Goal: Information Seeking & Learning: Learn about a topic

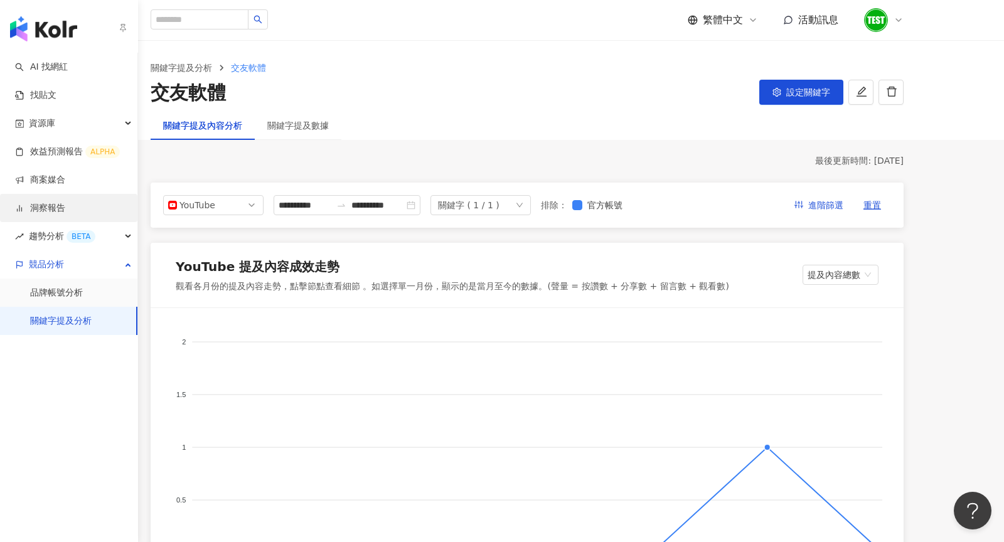
click at [51, 210] on link "洞察報告" at bounding box center [40, 208] width 50 height 13
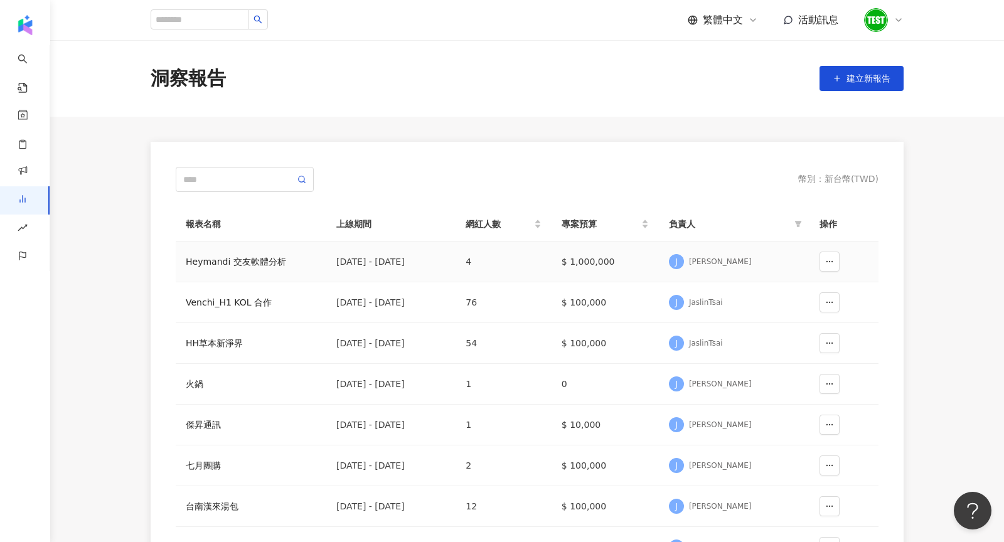
click at [252, 257] on div "Heymandi 交友軟體分析" at bounding box center [251, 262] width 131 height 14
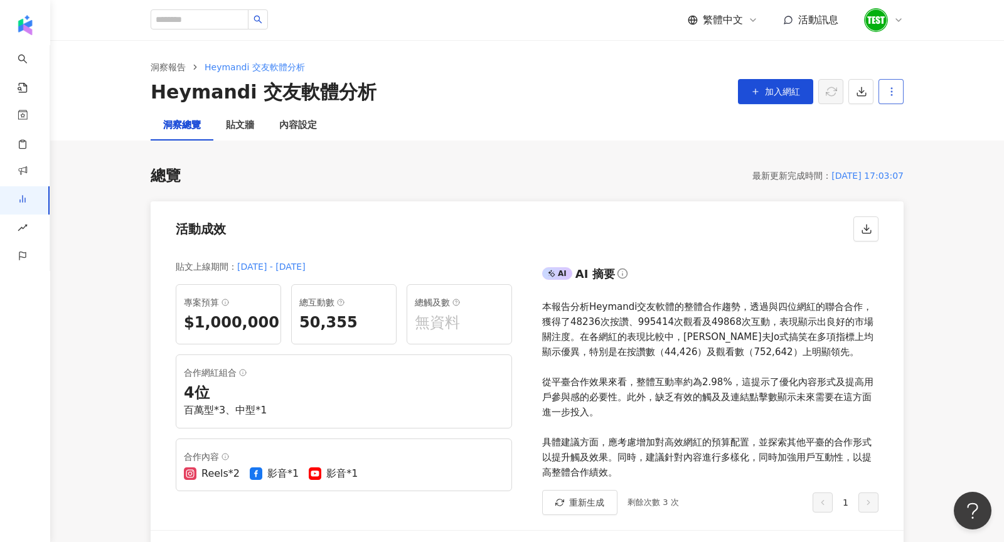
click at [893, 97] on icon "button" at bounding box center [891, 91] width 11 height 11
click at [896, 129] on li "設定報告" at bounding box center [913, 121] width 64 height 25
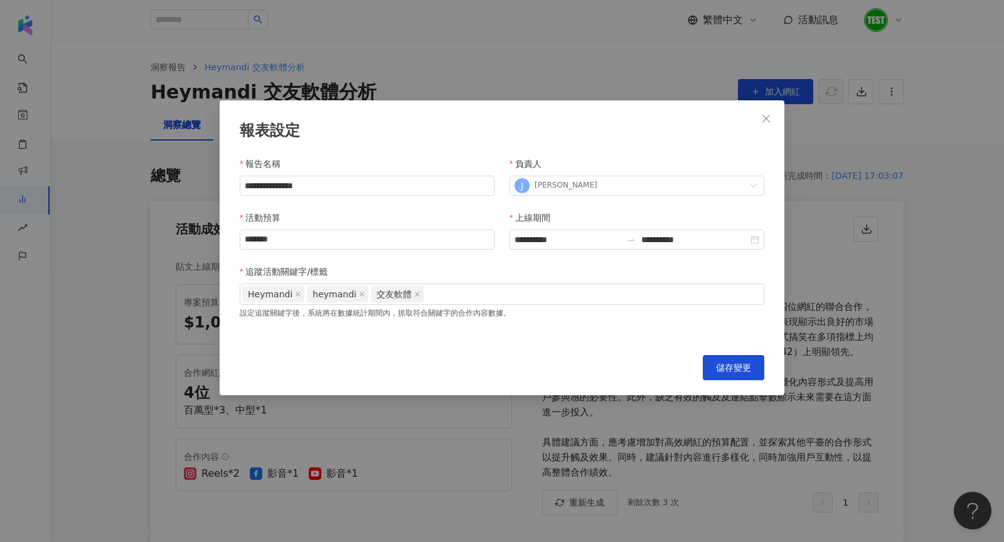
click at [387, 439] on div "**********" at bounding box center [502, 271] width 1004 height 542
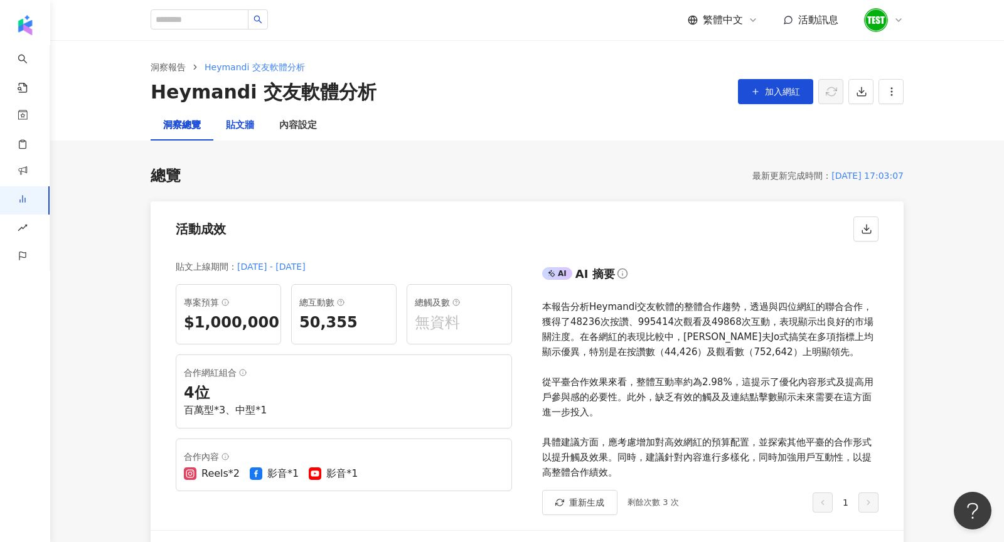
click at [234, 128] on div "貼文牆" at bounding box center [240, 125] width 28 height 15
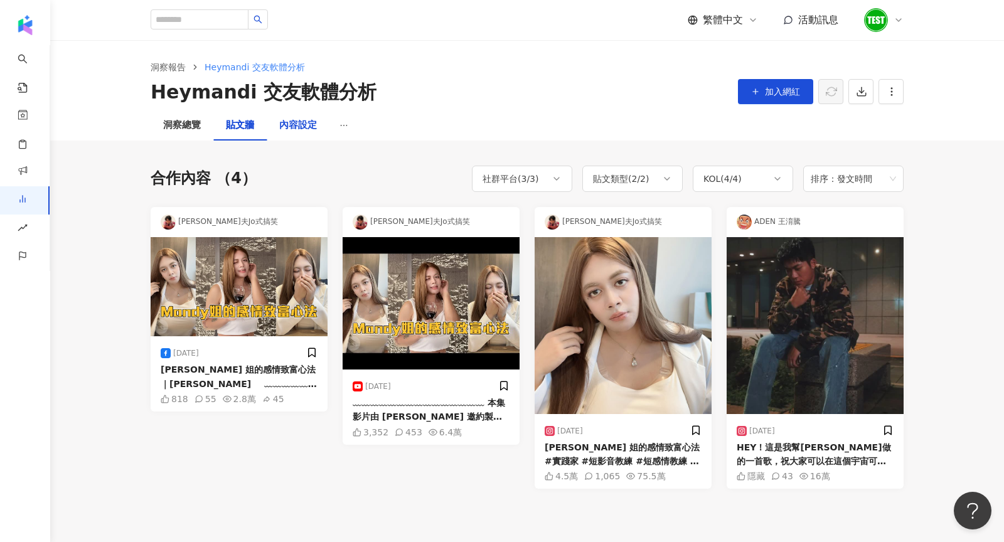
click at [301, 119] on div "內容設定" at bounding box center [298, 125] width 38 height 15
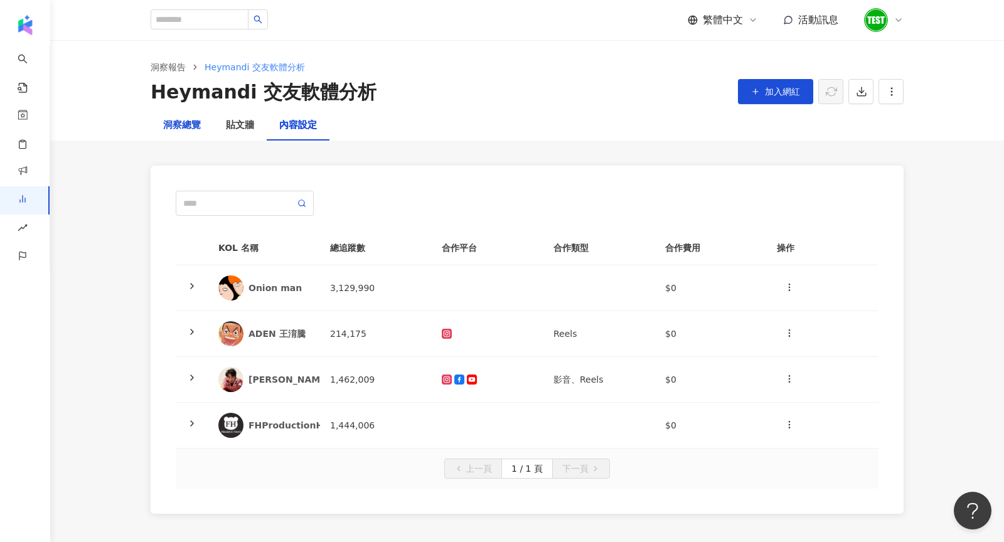
click at [176, 124] on div "洞察總覽" at bounding box center [182, 125] width 38 height 15
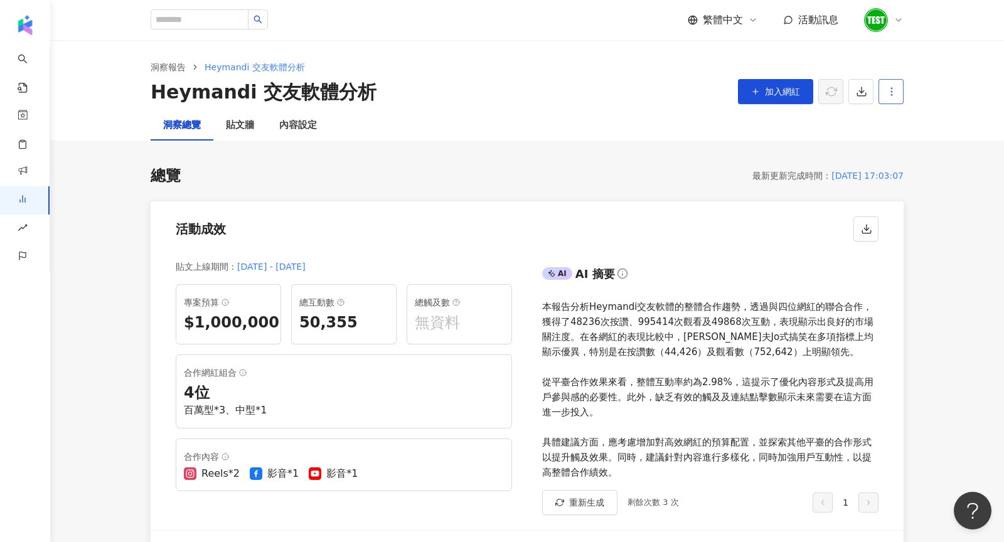
click at [887, 99] on button "button" at bounding box center [891, 91] width 25 height 25
click at [901, 127] on div "設定報告" at bounding box center [913, 122] width 49 height 14
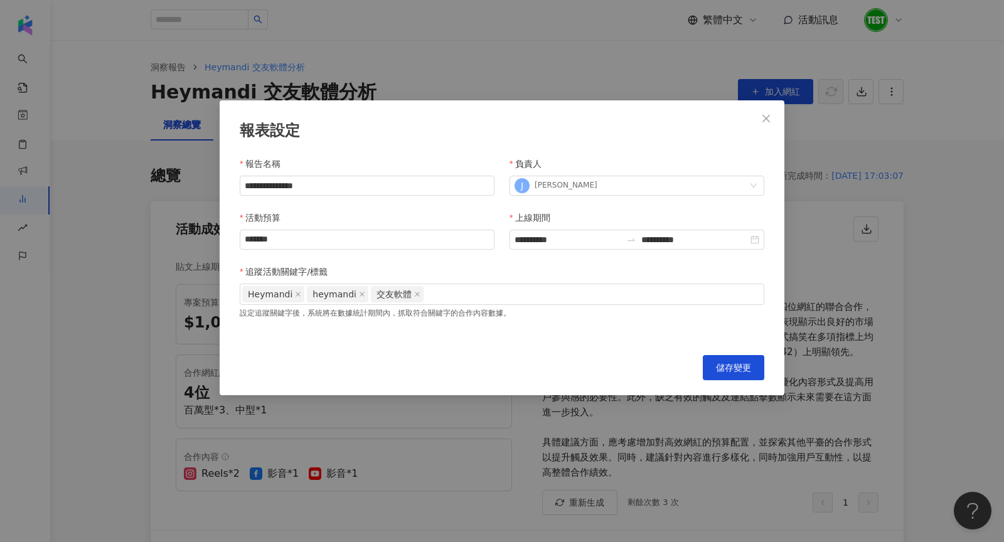
click at [463, 437] on div "**********" at bounding box center [502, 271] width 1004 height 542
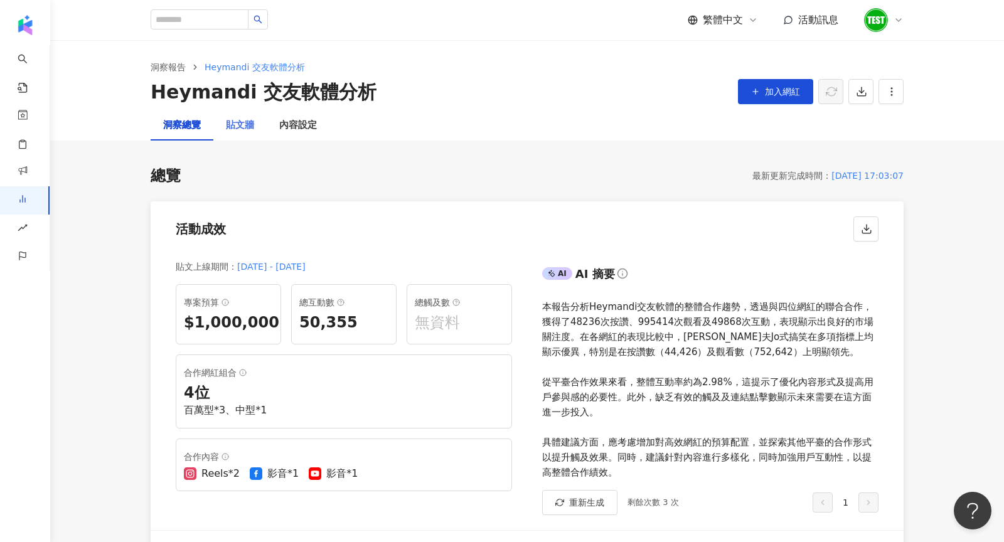
click at [244, 140] on div "貼文牆" at bounding box center [239, 125] width 53 height 30
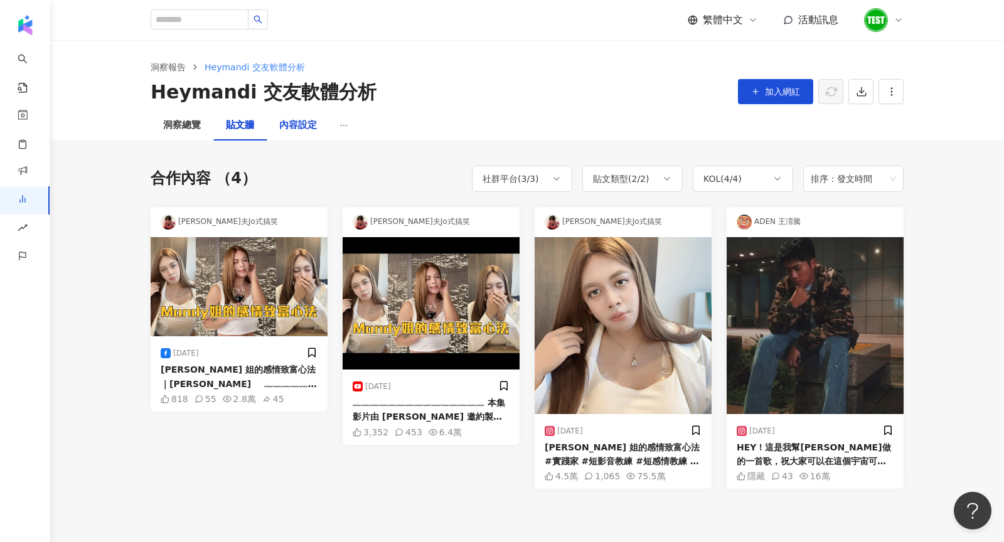
click at [299, 122] on div "內容設定" at bounding box center [298, 125] width 38 height 15
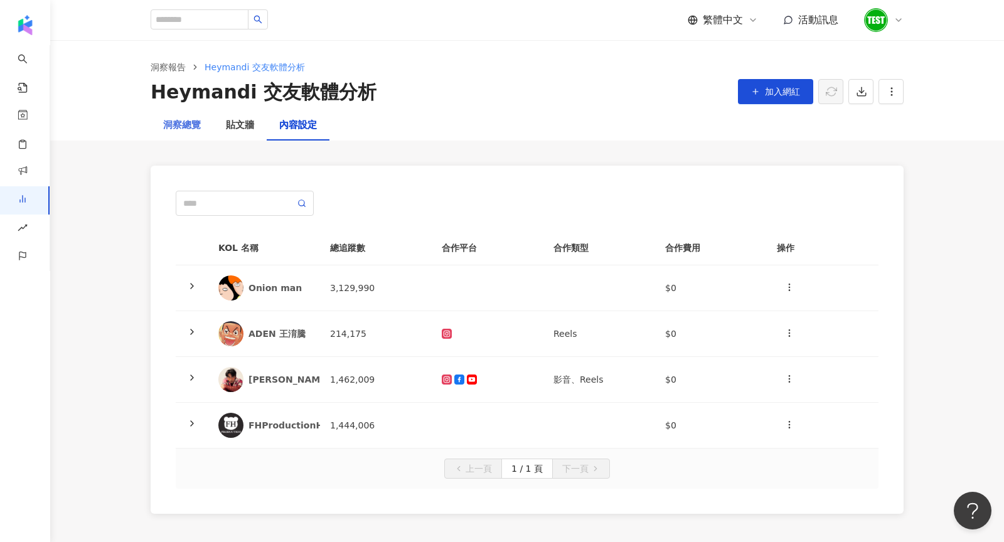
click at [201, 123] on div "洞察總覽" at bounding box center [182, 125] width 63 height 30
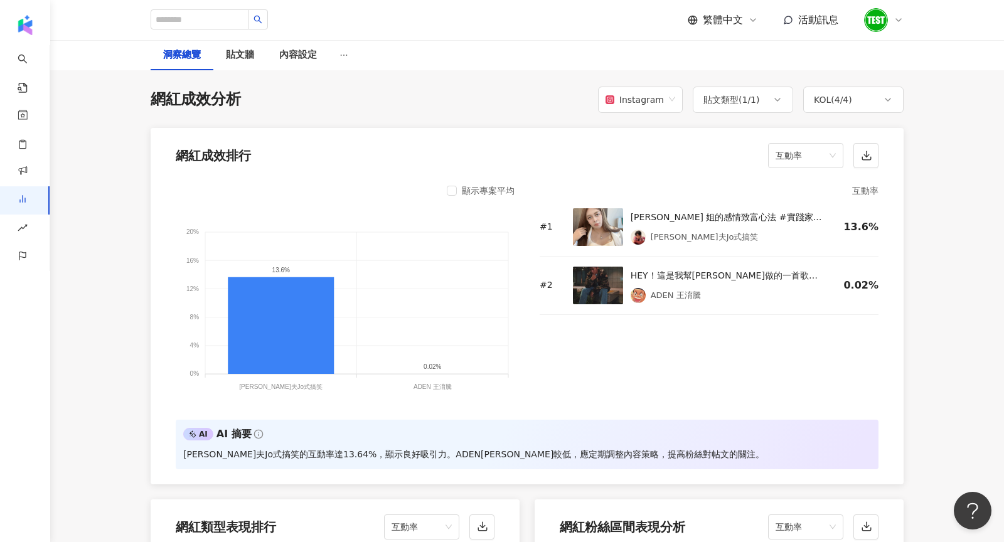
scroll to position [959, 0]
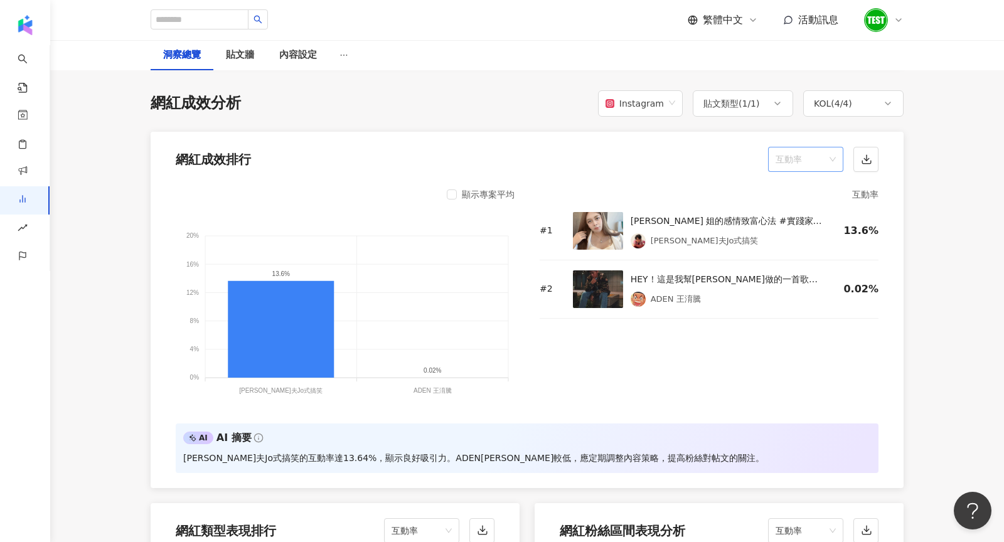
click at [790, 158] on span "互動率" at bounding box center [806, 160] width 60 height 24
click at [792, 271] on div "觀看數" at bounding box center [805, 272] width 55 height 14
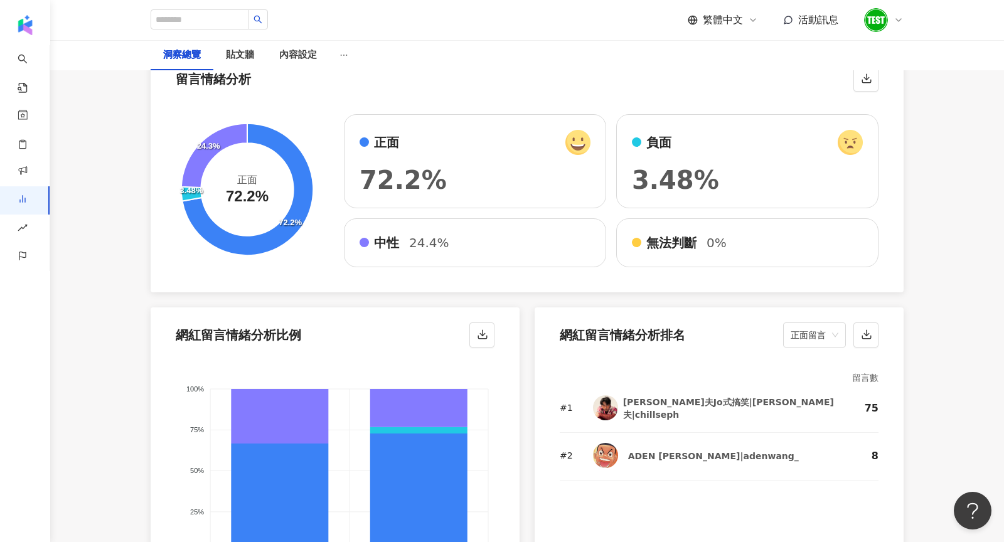
scroll to position [2019, 0]
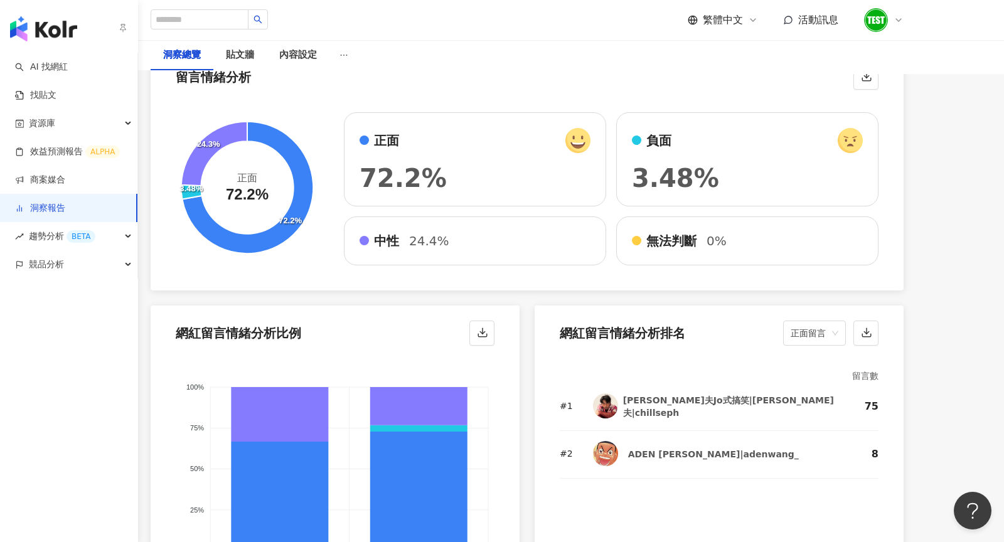
click at [36, 23] on img "button" at bounding box center [43, 28] width 67 height 25
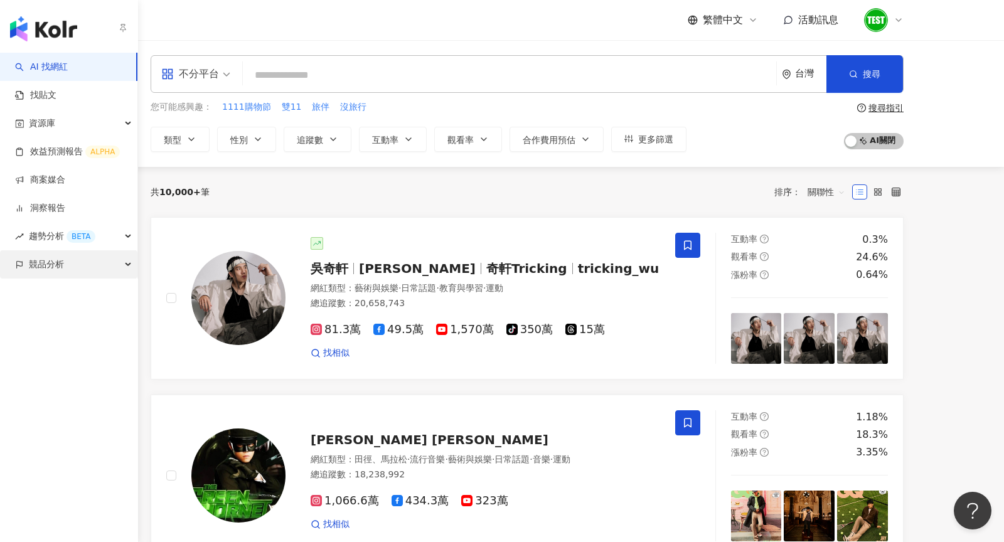
click at [41, 269] on span "競品分析" at bounding box center [46, 264] width 35 height 28
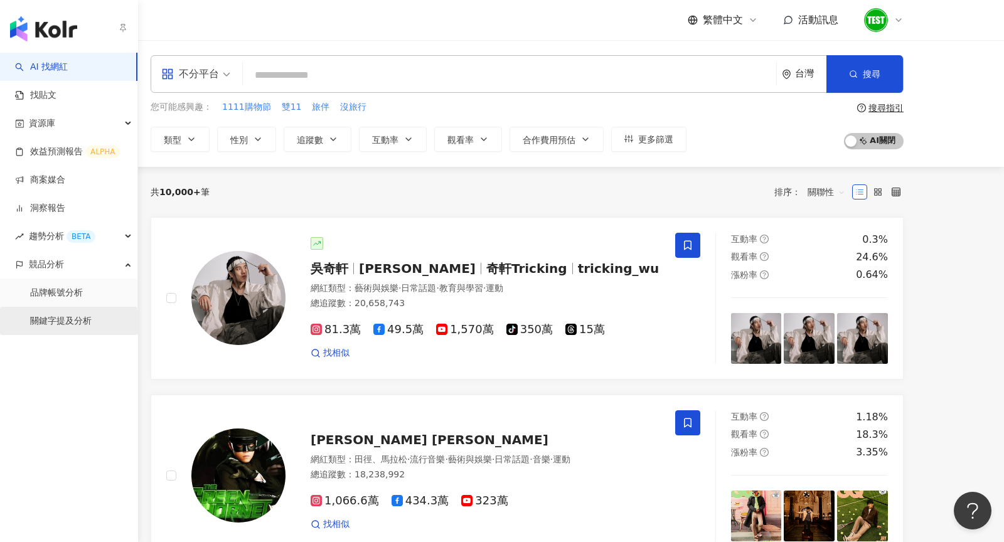
click at [67, 323] on link "關鍵字提及分析" at bounding box center [61, 321] width 62 height 13
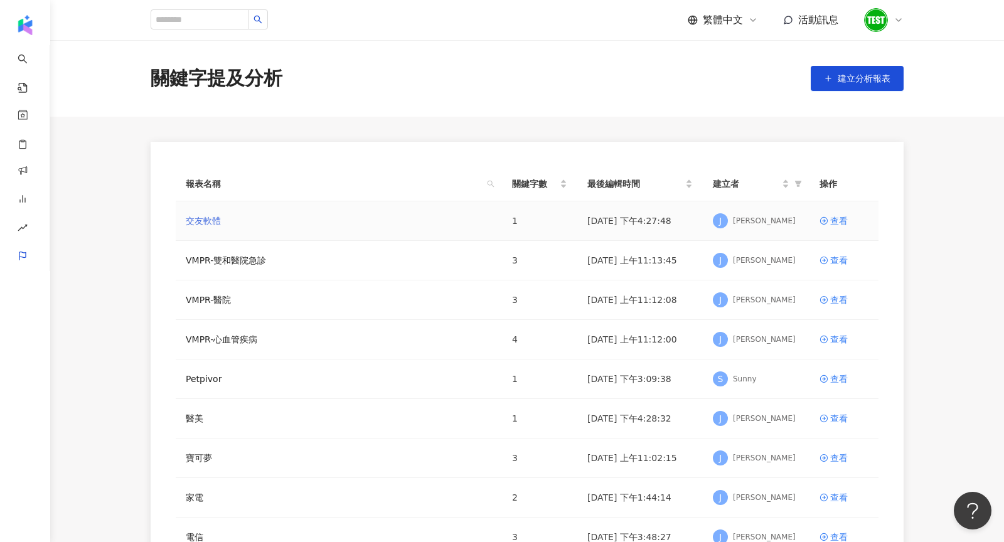
click at [219, 222] on link "交友軟體" at bounding box center [203, 221] width 35 height 14
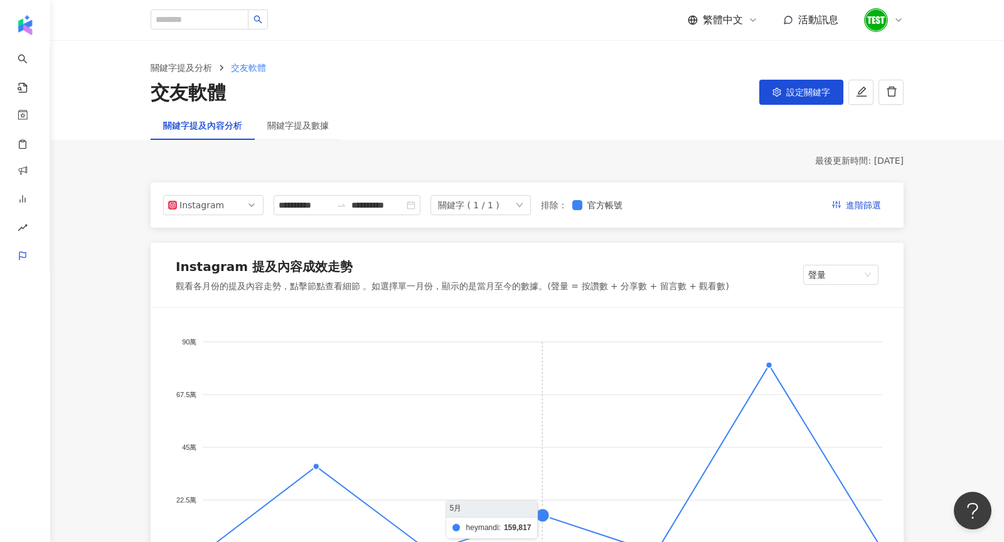
scroll to position [240, 0]
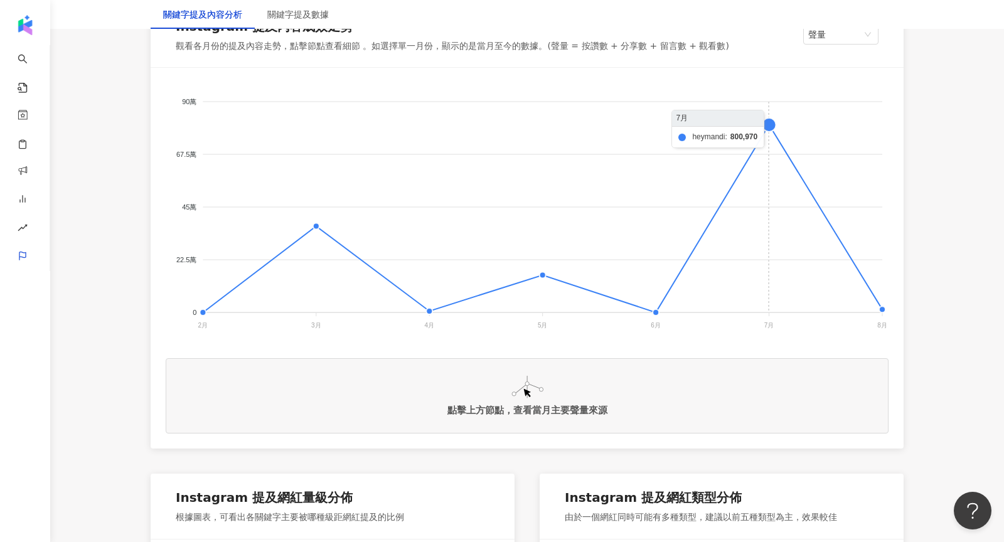
click at [767, 122] on foreignobject at bounding box center [527, 208] width 723 height 251
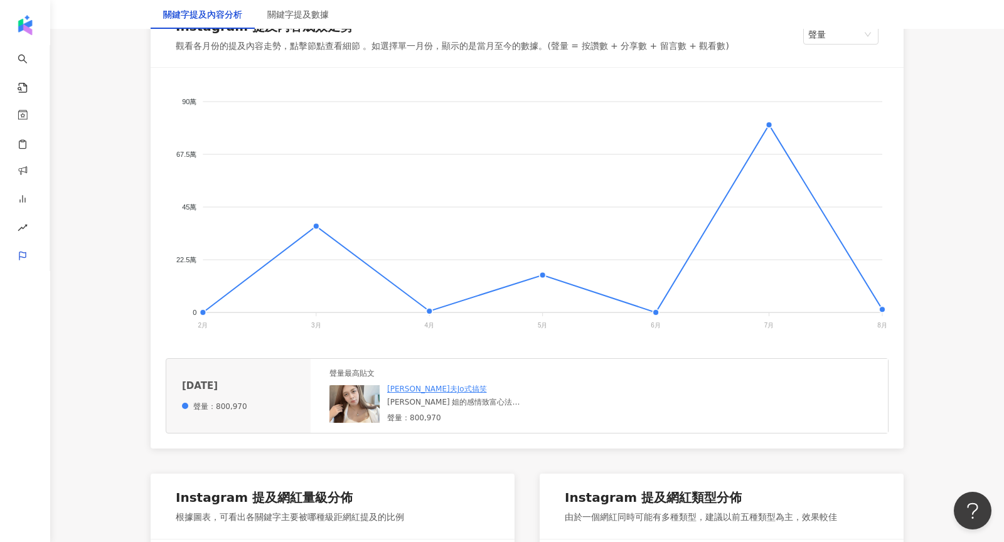
click at [346, 406] on img at bounding box center [355, 404] width 50 height 38
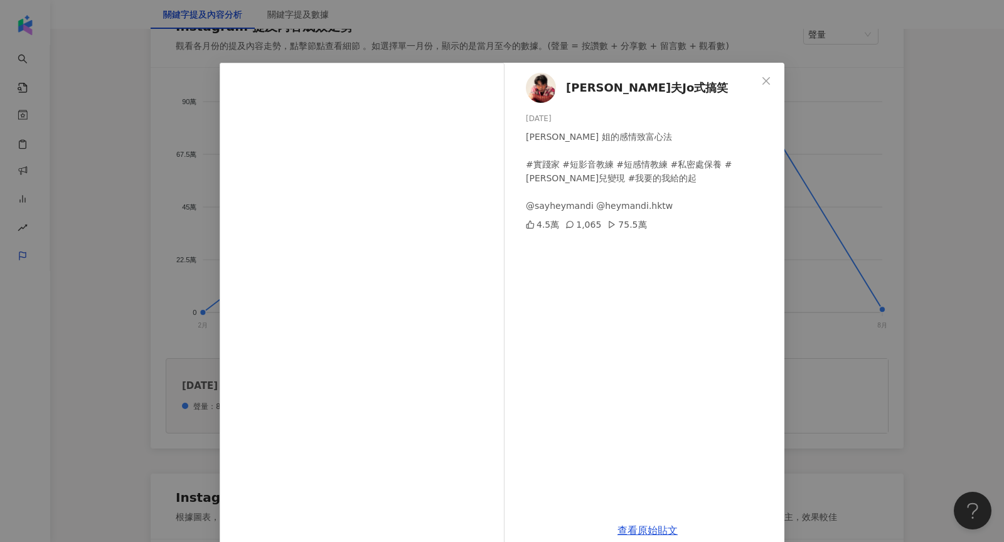
scroll to position [21, 0]
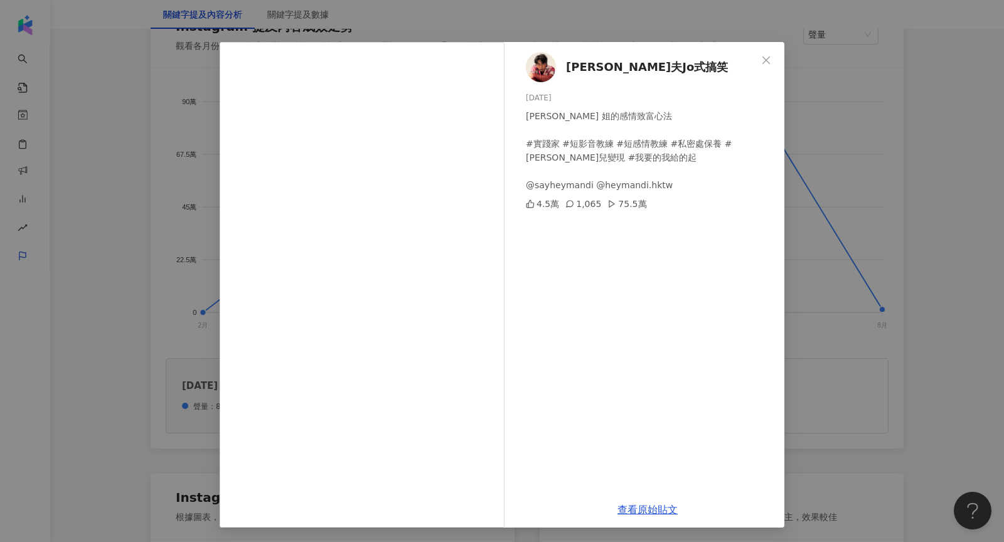
click at [808, 392] on div "[PERSON_NAME]夫Jo式搞笑 [DATE] [PERSON_NAME] 姐的感情致富心法 #實踐家 #短影音教練 #短感情教練 #私密處保養 #[P…" at bounding box center [502, 271] width 1004 height 542
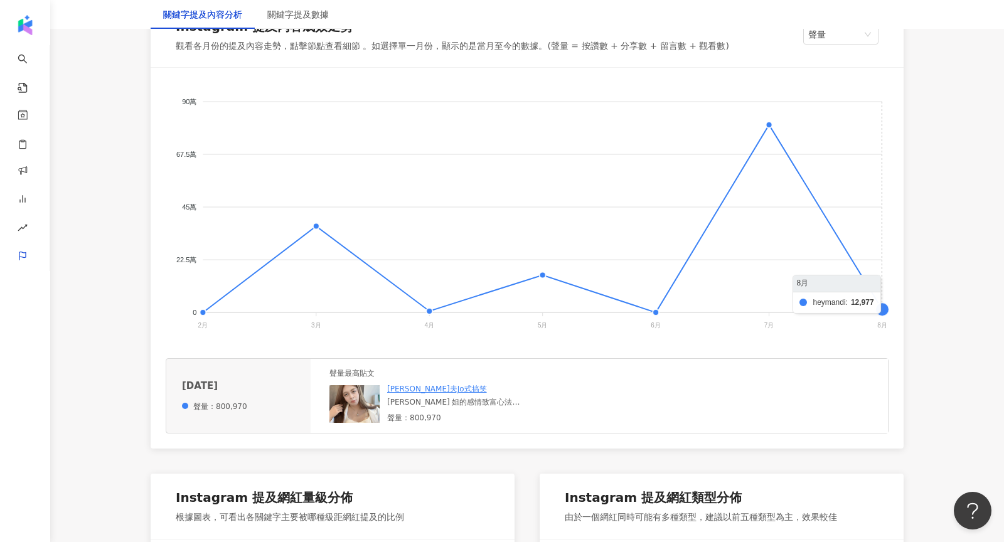
click at [879, 308] on foreignobject at bounding box center [527, 208] width 723 height 251
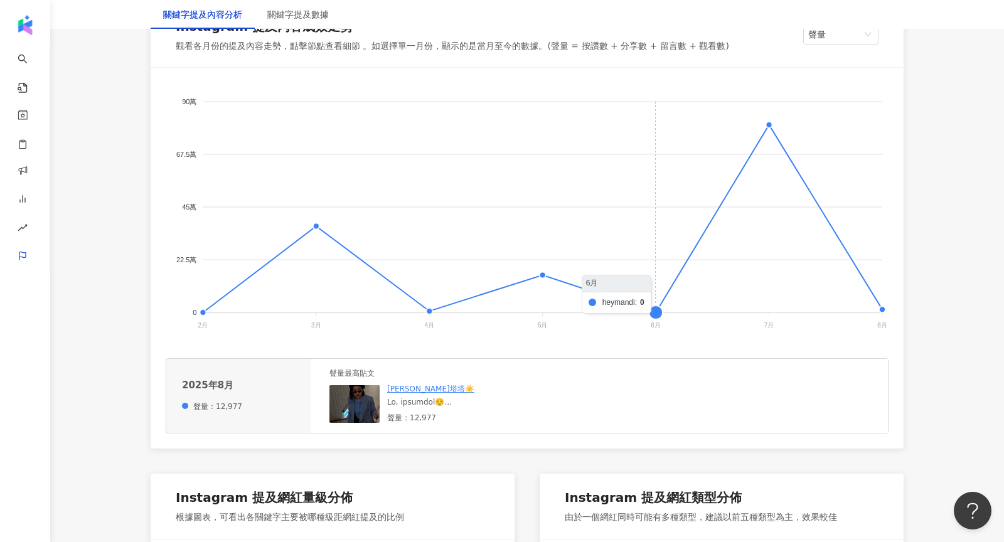
click at [658, 308] on foreignobject at bounding box center [527, 208] width 723 height 251
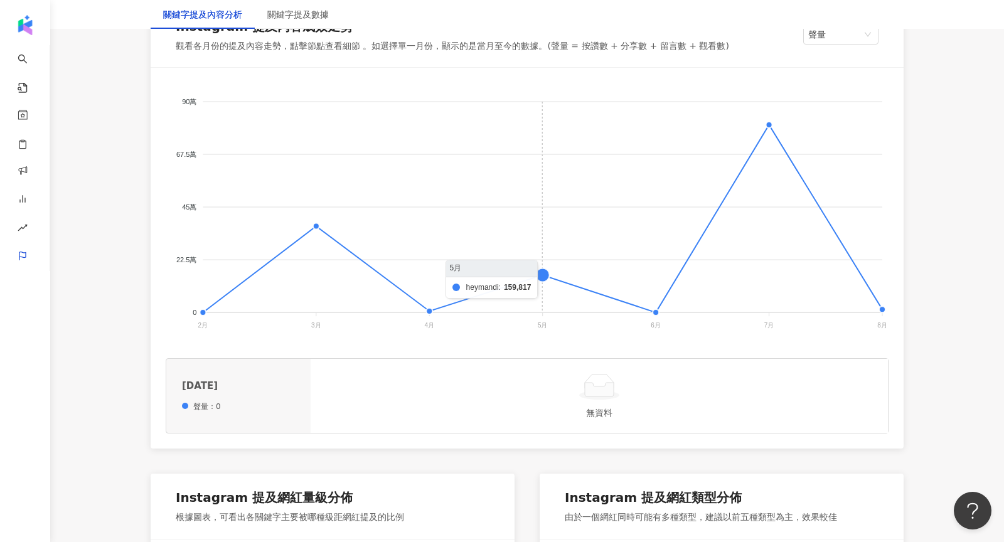
click at [545, 276] on foreignobject at bounding box center [527, 208] width 723 height 251
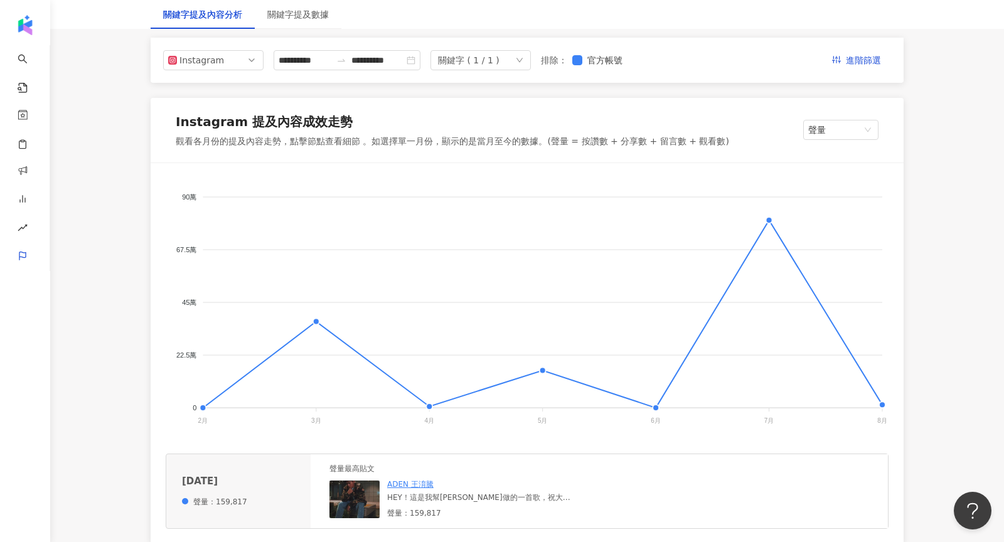
scroll to position [0, 0]
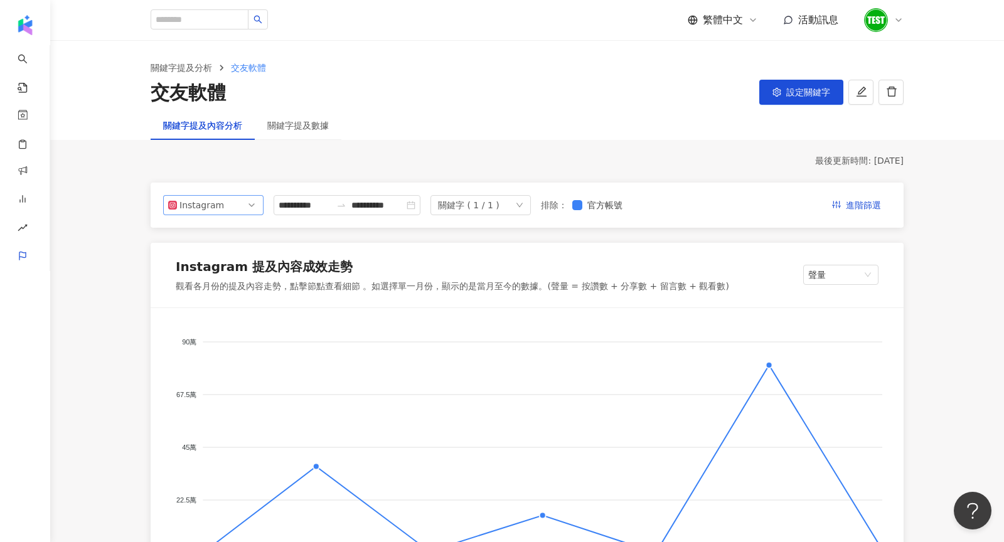
click at [239, 209] on span "Instagram" at bounding box center [213, 205] width 90 height 19
click at [239, 295] on div "Threads" at bounding box center [213, 298] width 80 height 14
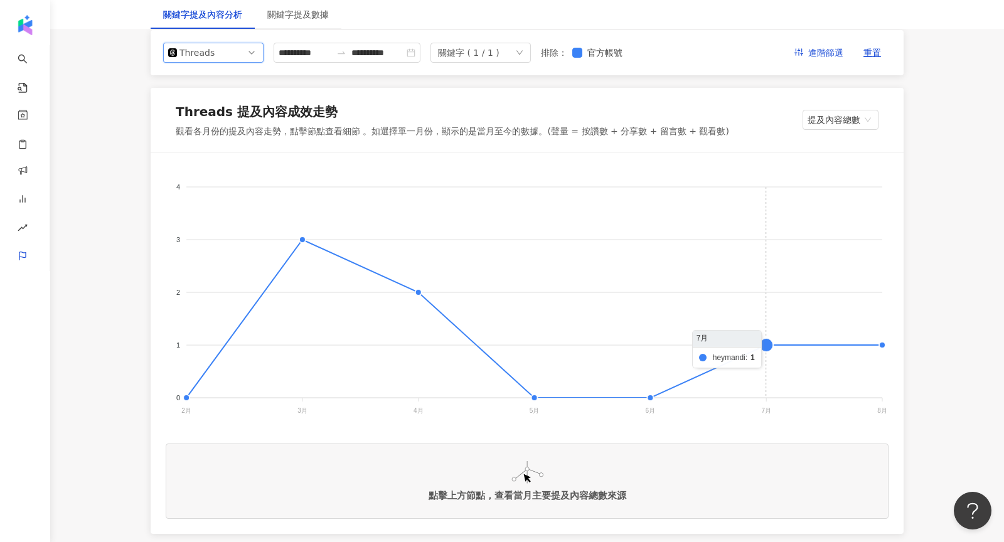
scroll to position [128, 0]
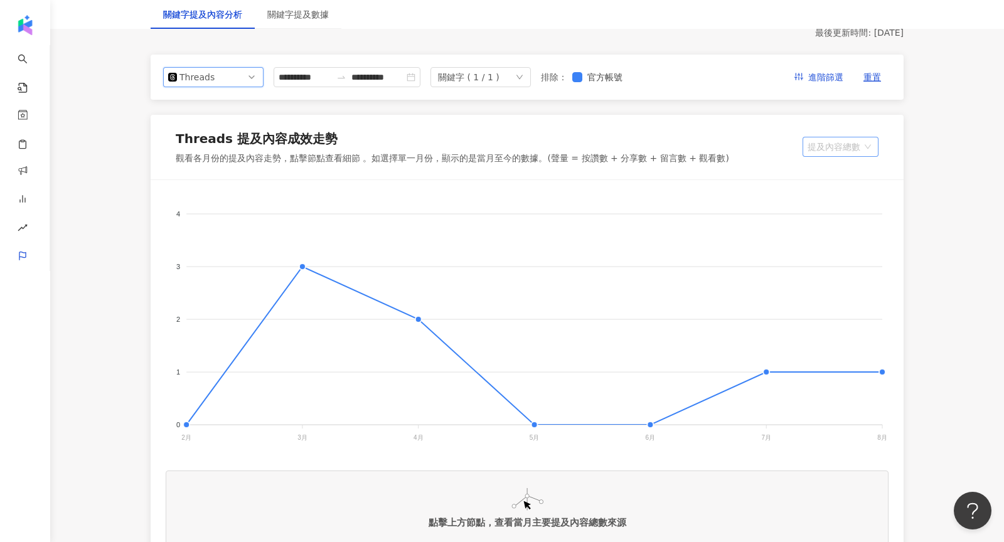
click at [834, 144] on span "提及內容總數" at bounding box center [841, 146] width 66 height 19
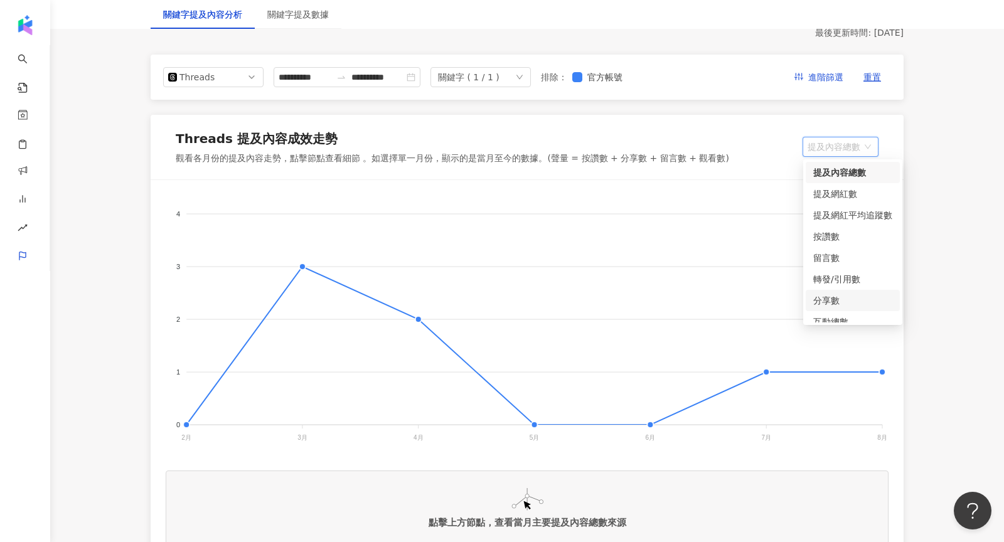
scroll to position [10, 0]
click at [839, 310] on div "互動總數" at bounding box center [853, 312] width 79 height 14
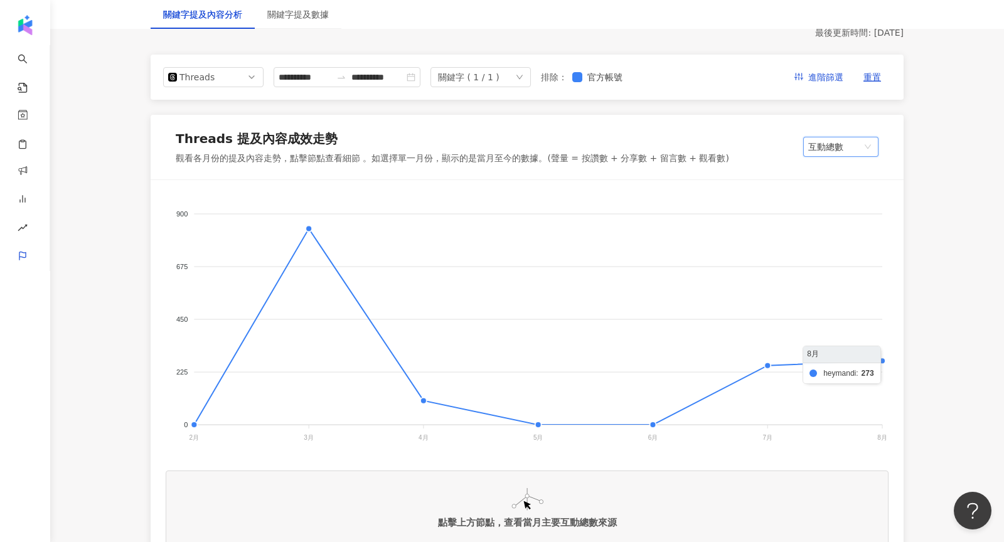
click at [886, 363] on foreignobject at bounding box center [527, 320] width 723 height 251
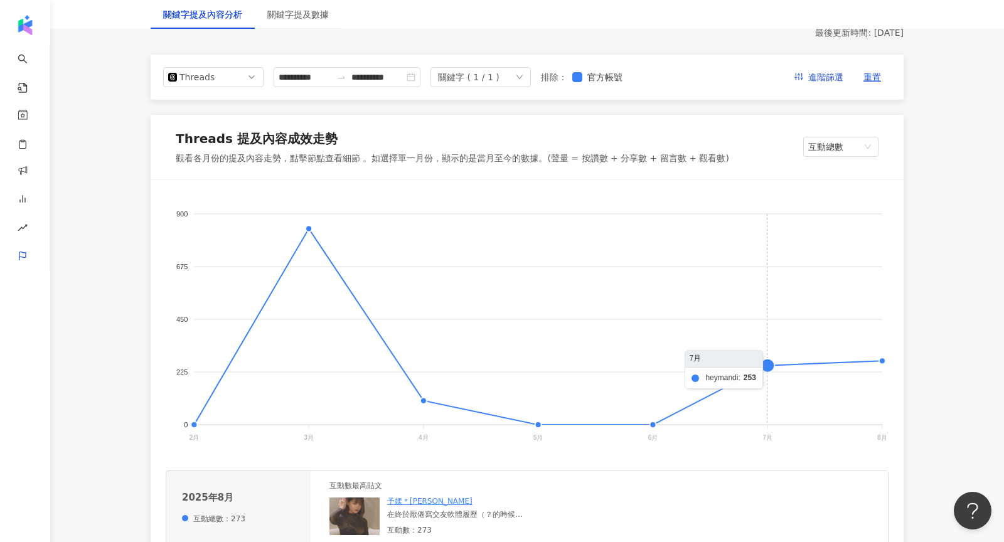
click at [774, 363] on foreignobject at bounding box center [527, 320] width 723 height 251
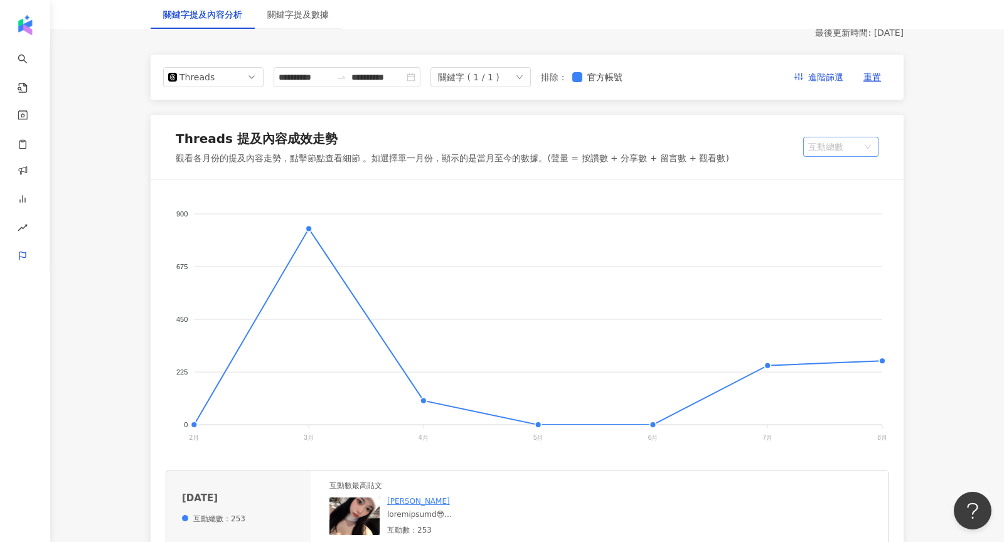
click at [829, 155] on span "互動總數" at bounding box center [841, 146] width 65 height 19
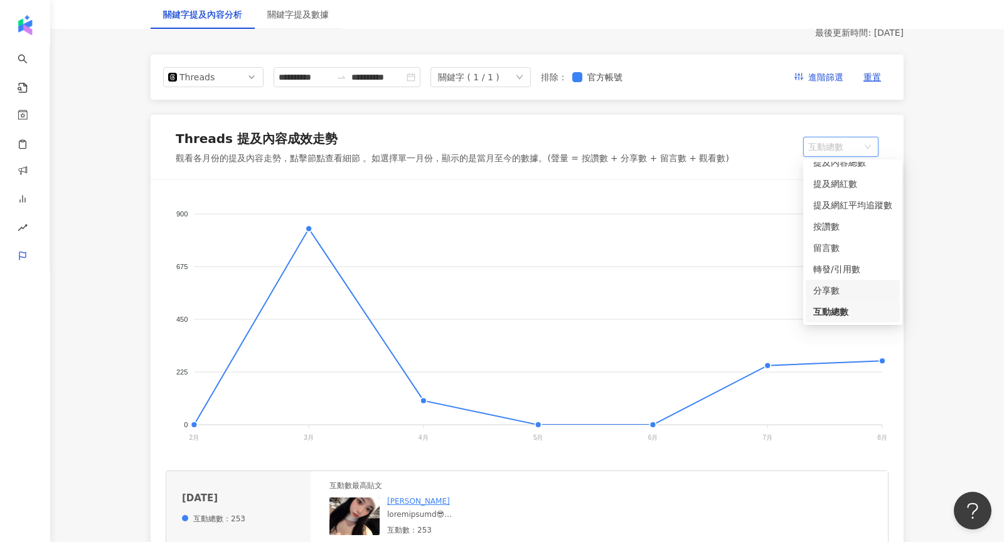
click at [838, 287] on div "分享數" at bounding box center [853, 291] width 79 height 14
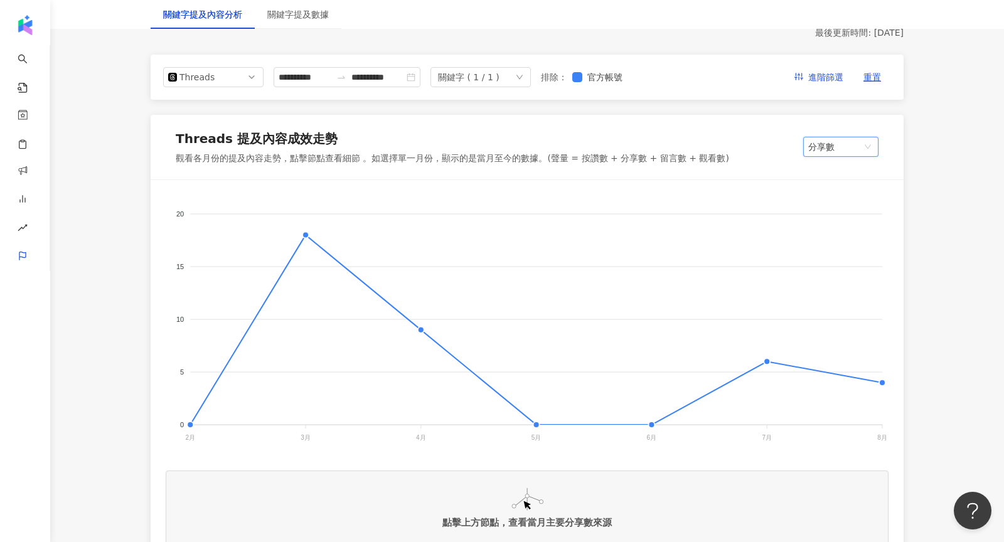
click at [827, 149] on span "分享數" at bounding box center [841, 146] width 65 height 19
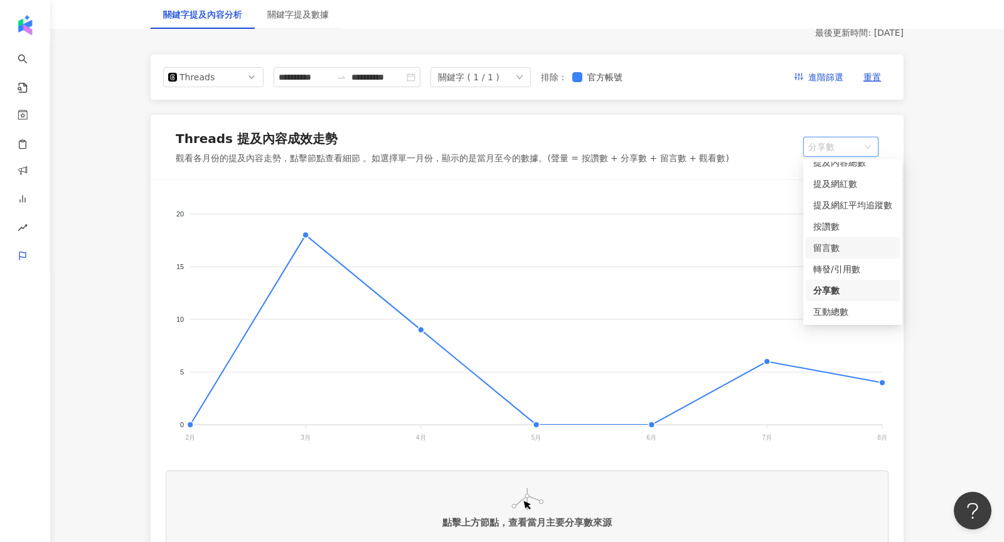
click at [844, 254] on div "留言數" at bounding box center [853, 248] width 79 height 14
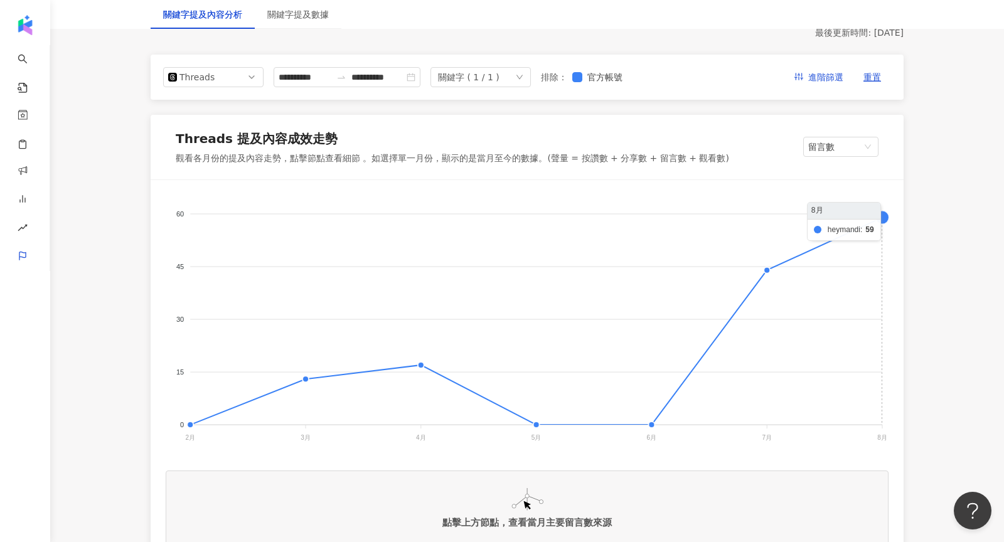
click at [881, 219] on foreignobject at bounding box center [527, 320] width 723 height 251
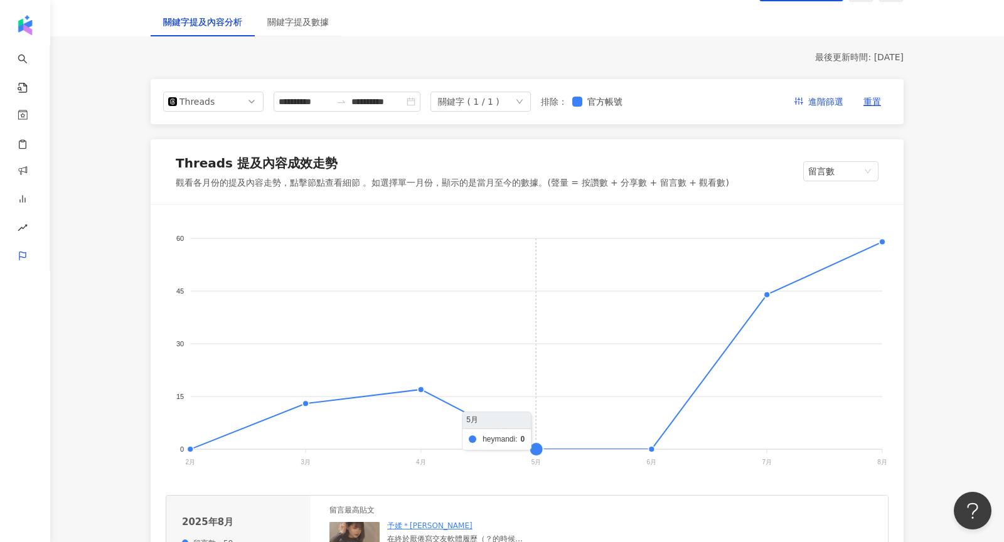
scroll to position [54, 0]
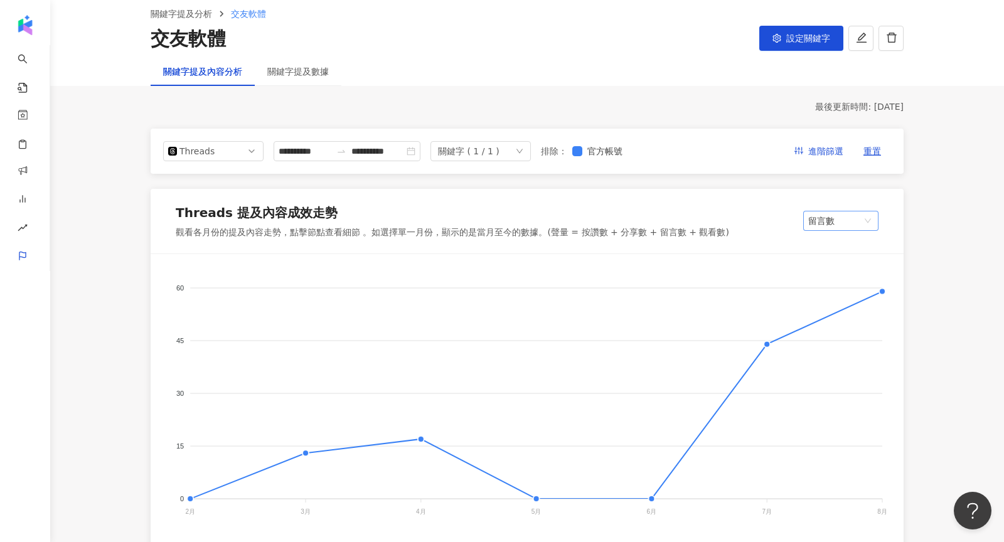
click at [839, 219] on span "留言數" at bounding box center [841, 221] width 65 height 19
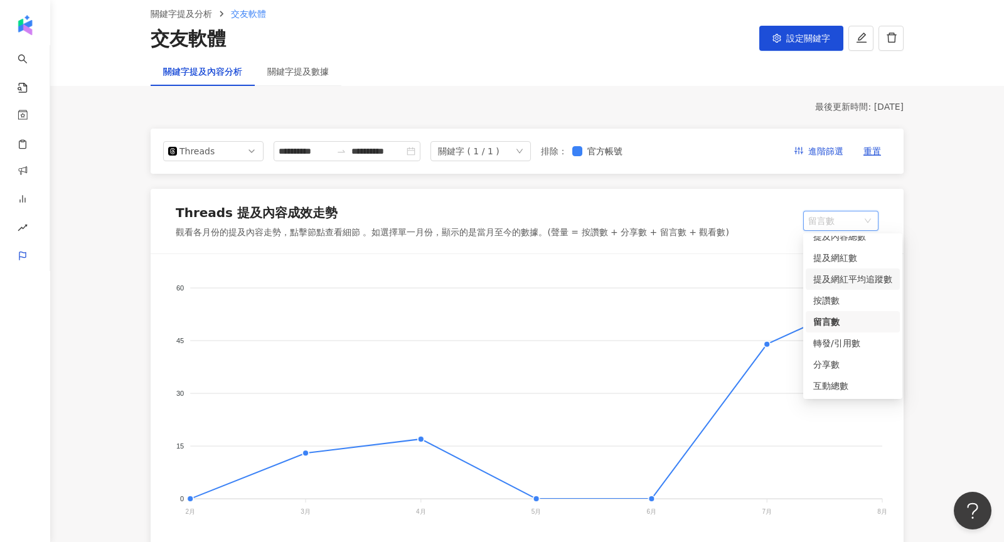
click at [841, 281] on div "提及網紅平均追蹤數" at bounding box center [853, 279] width 79 height 14
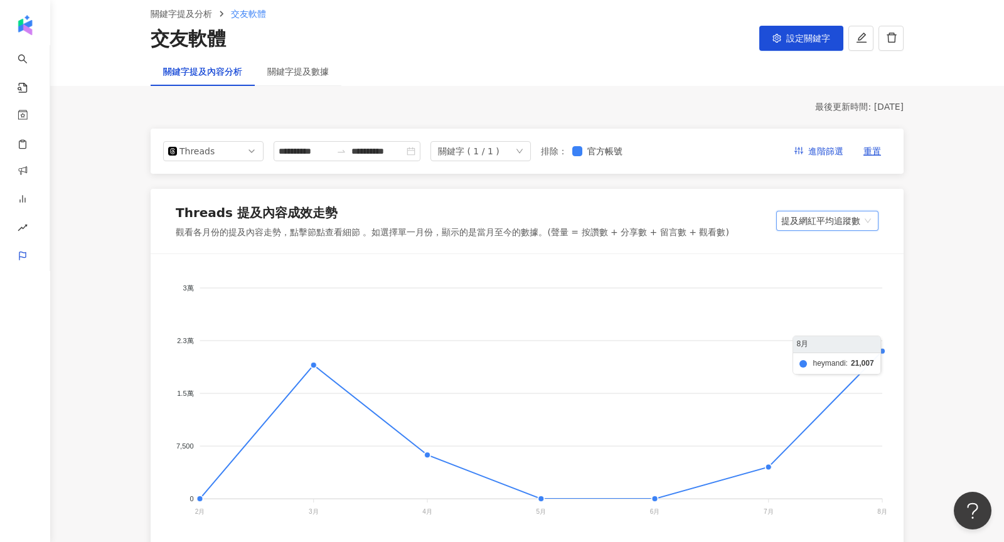
click at [883, 350] on foreignobject at bounding box center [527, 394] width 723 height 251
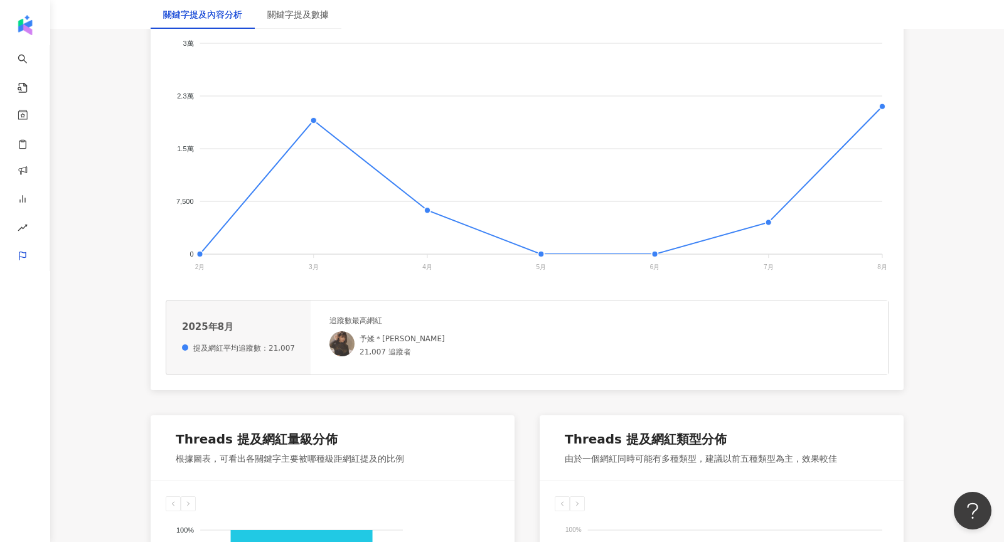
scroll to position [303, 0]
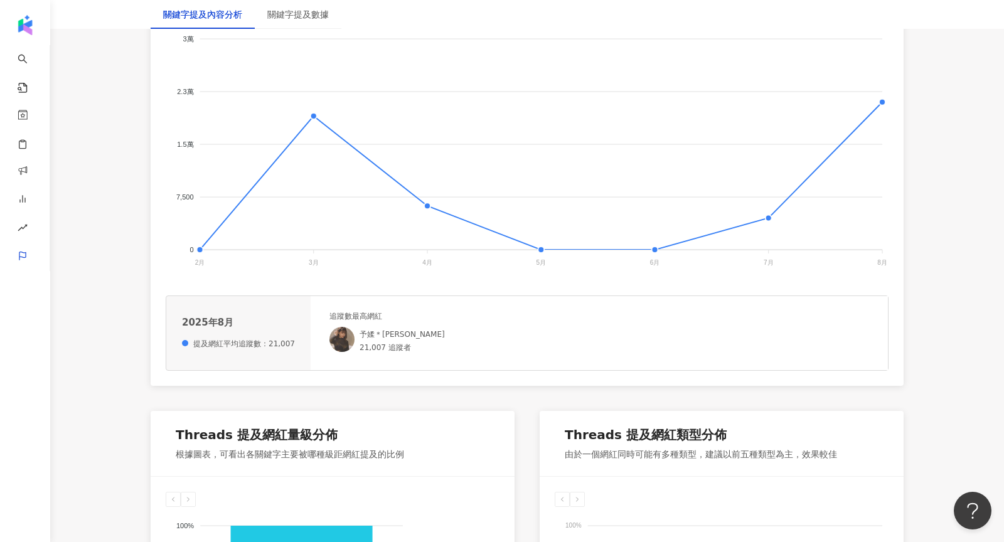
click at [338, 344] on img at bounding box center [342, 339] width 25 height 25
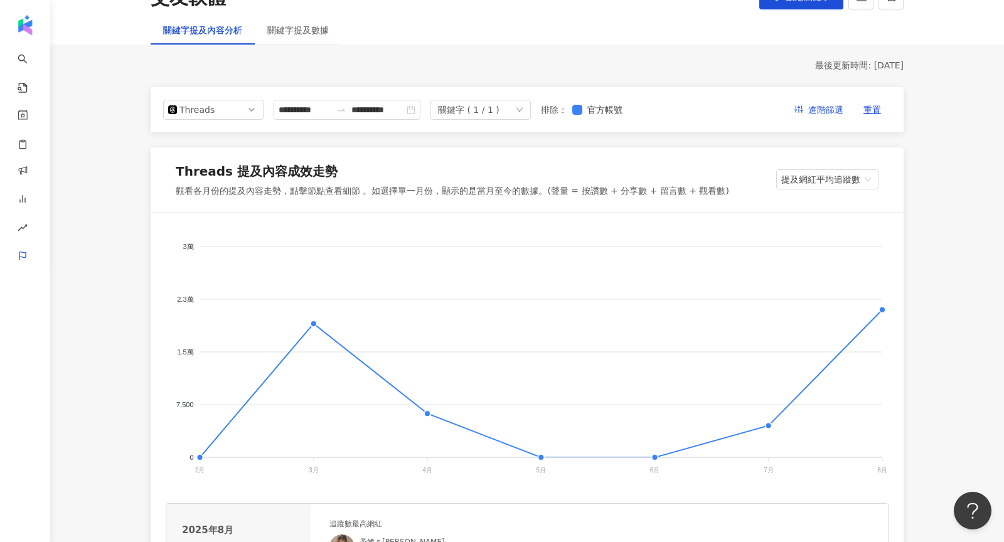
scroll to position [82, 0]
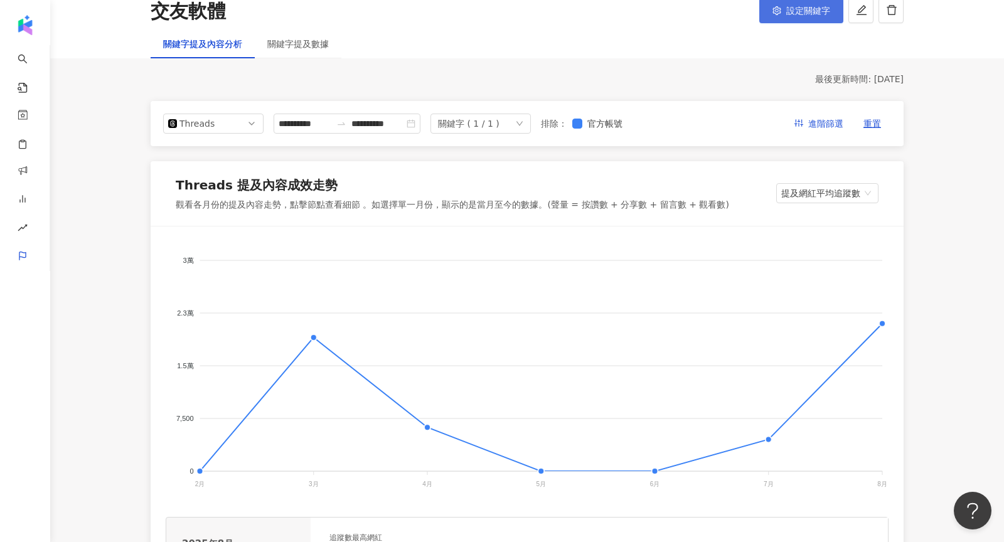
click at [791, 18] on button "設定關鍵字" at bounding box center [802, 10] width 84 height 25
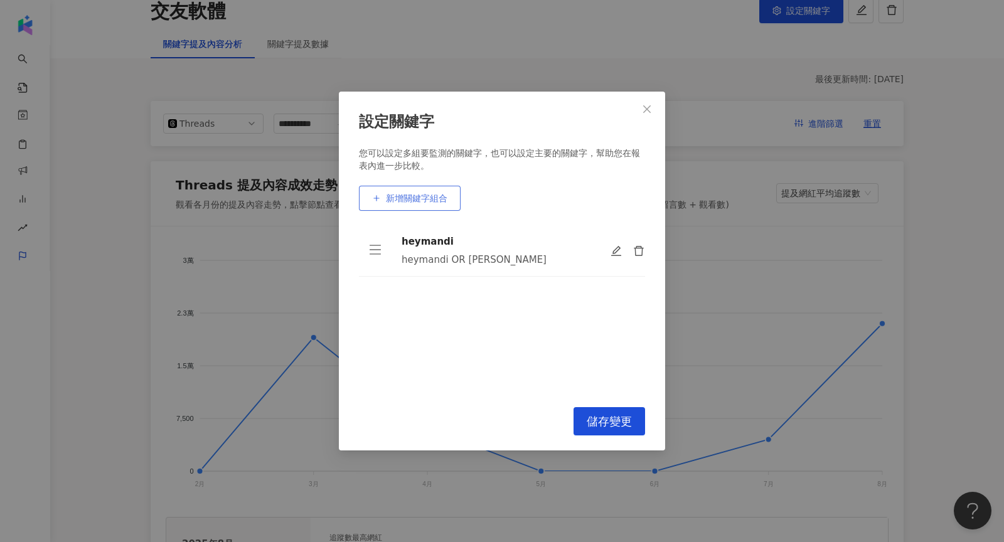
click at [414, 199] on span "新增關鍵字組合" at bounding box center [417, 198] width 62 height 10
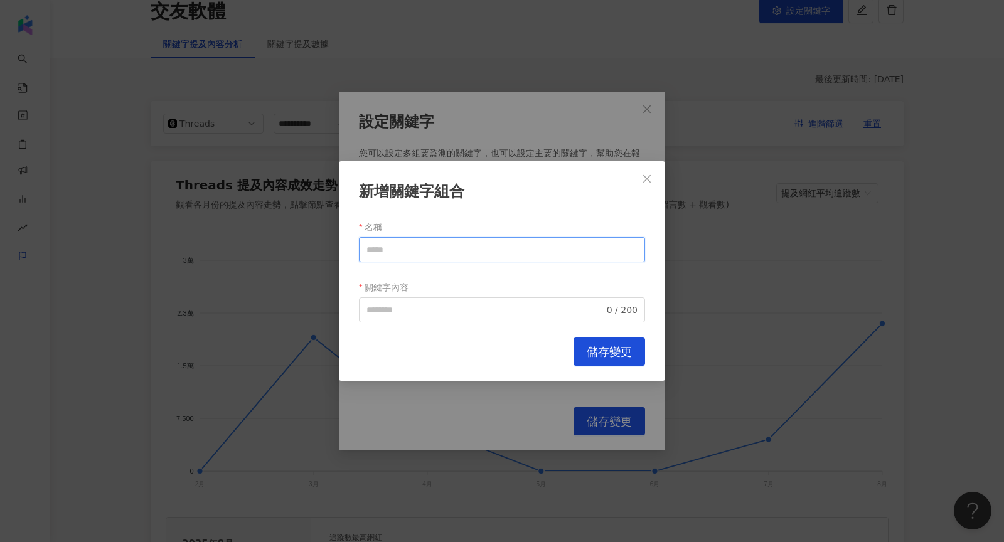
click at [423, 248] on input "名稱" at bounding box center [502, 249] width 286 height 25
type input "****"
click at [414, 316] on input "關鍵字內容" at bounding box center [486, 310] width 238 height 14
type input "**********"
click at [618, 351] on span "儲存變更" at bounding box center [609, 352] width 45 height 14
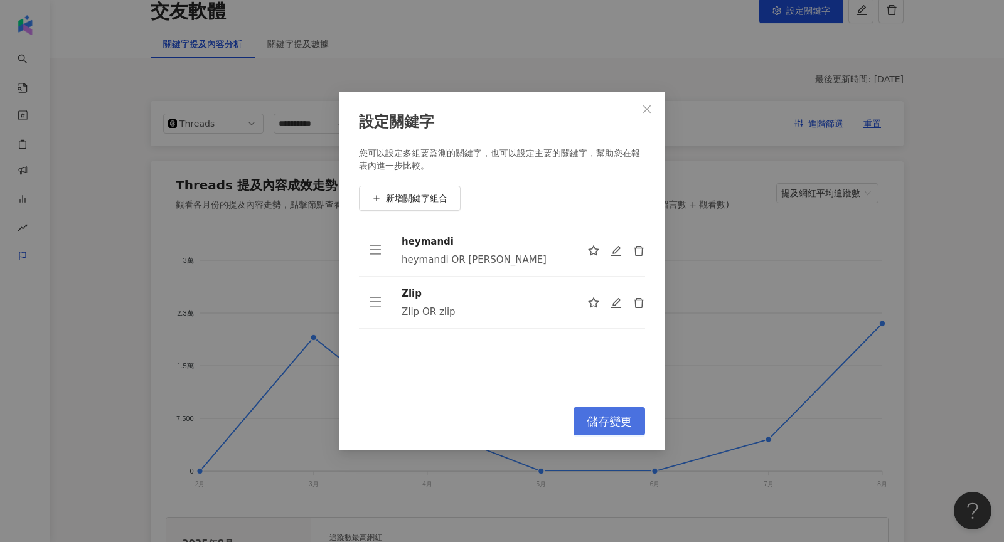
click at [623, 415] on span "儲存變更" at bounding box center [609, 422] width 45 height 14
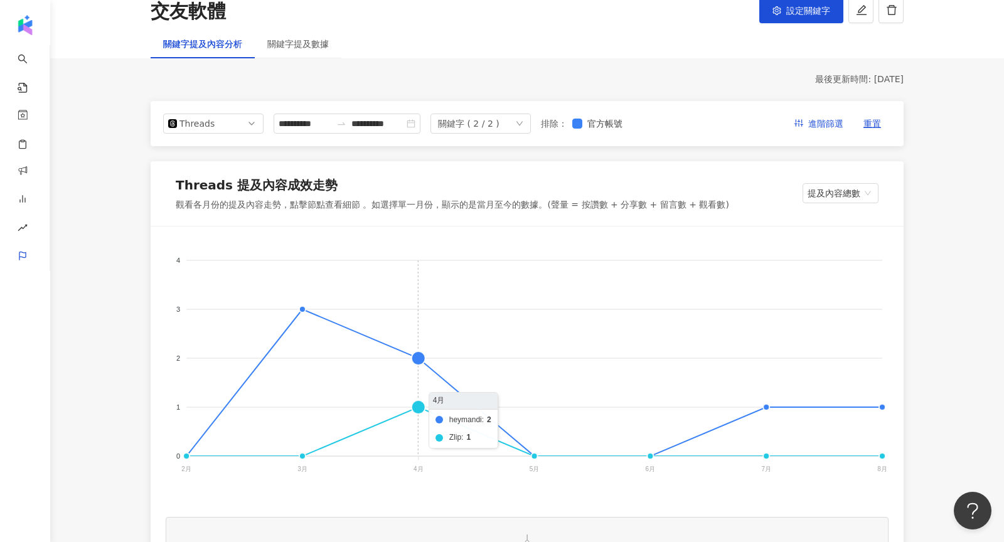
click at [412, 404] on foreignobject "heymandi Zlip" at bounding box center [527, 367] width 723 height 251
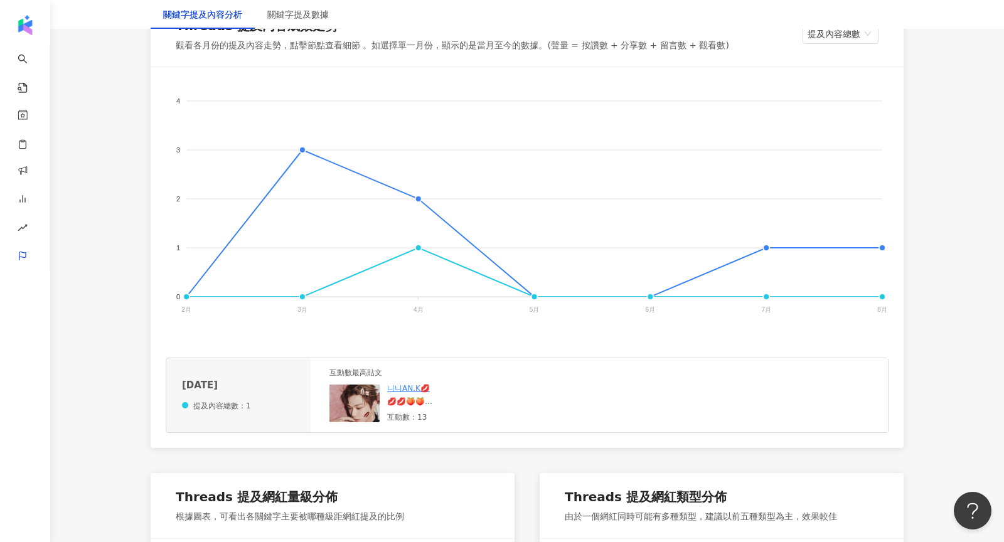
scroll to position [242, 0]
click at [349, 399] on img at bounding box center [355, 403] width 50 height 38
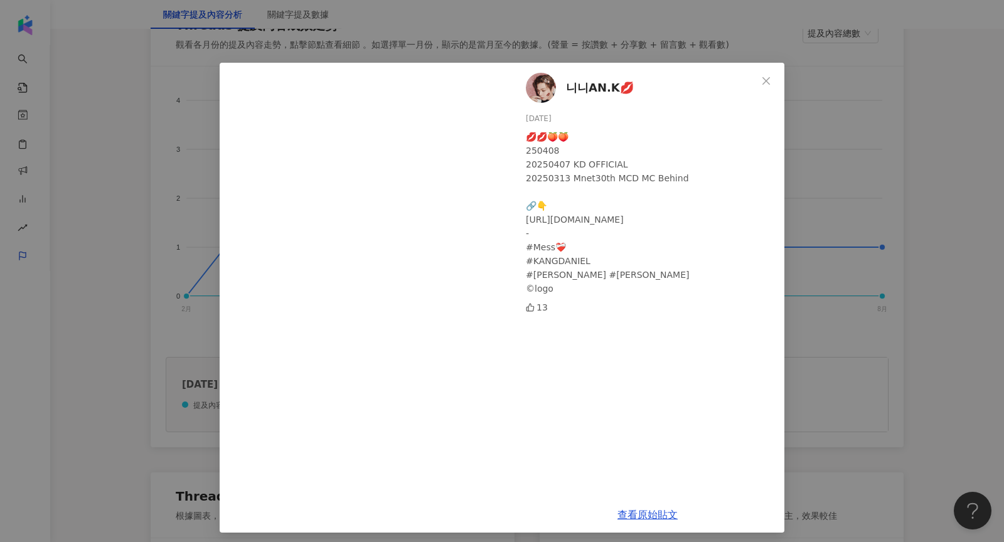
click at [813, 185] on div "니니AN.K💋 [DATE] 💋💋🍑🍑 250408 20250407 KD OFFICIAL 20250313 Mnet30th MCD MC Behind…" at bounding box center [502, 271] width 1004 height 542
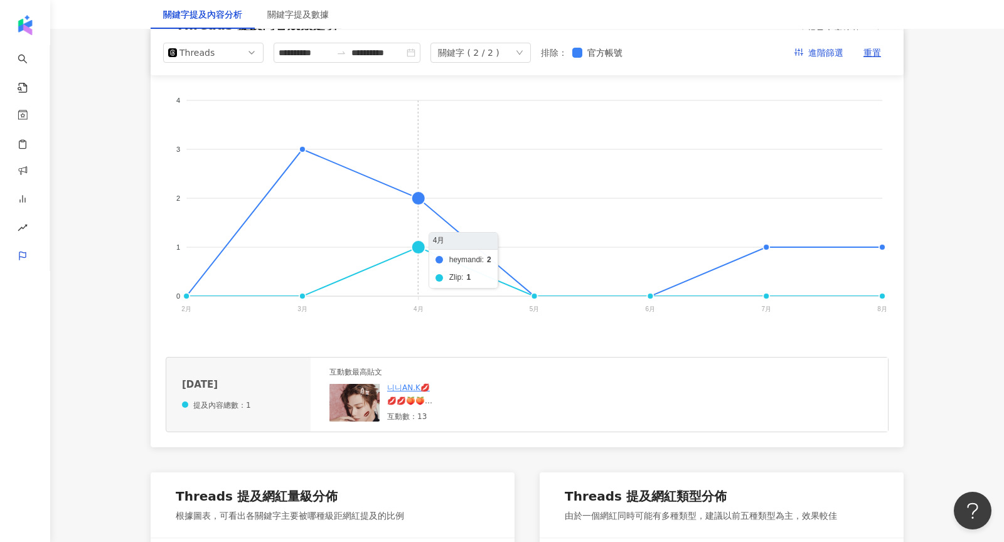
scroll to position [0, 0]
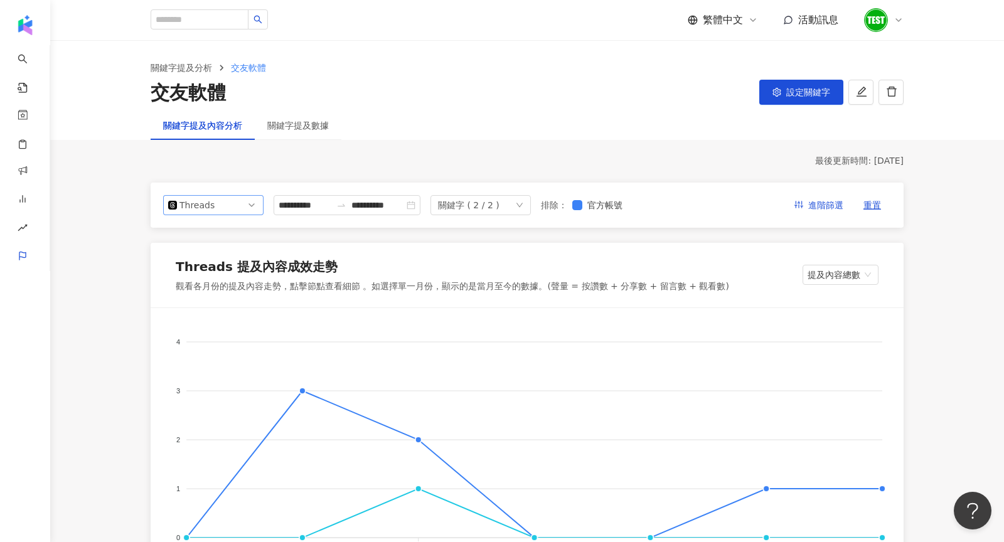
click at [226, 207] on span "Threads" at bounding box center [213, 205] width 90 height 19
click at [230, 234] on div "Instagram" at bounding box center [213, 234] width 80 height 14
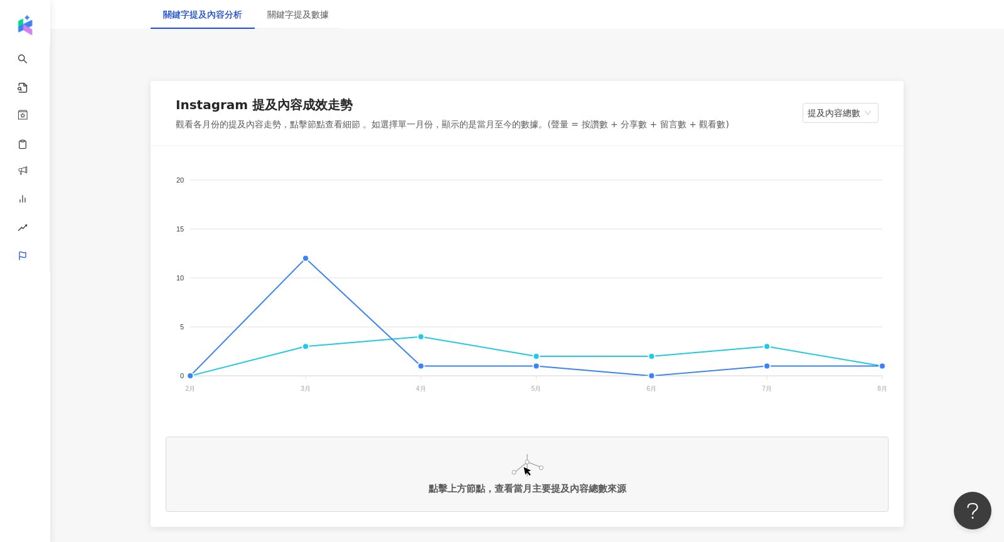
scroll to position [164, 0]
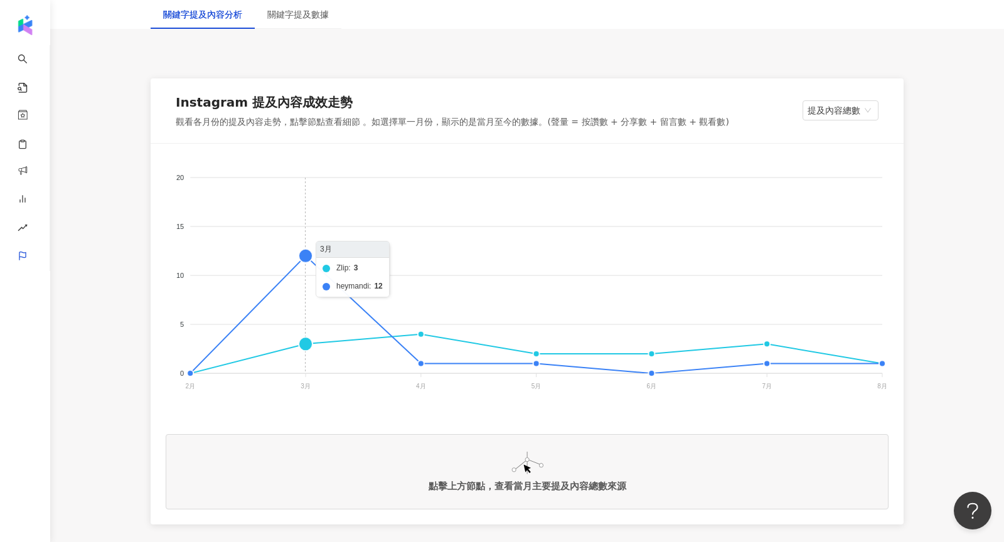
click at [312, 345] on foreignobject "Zlip heymandi" at bounding box center [527, 284] width 723 height 251
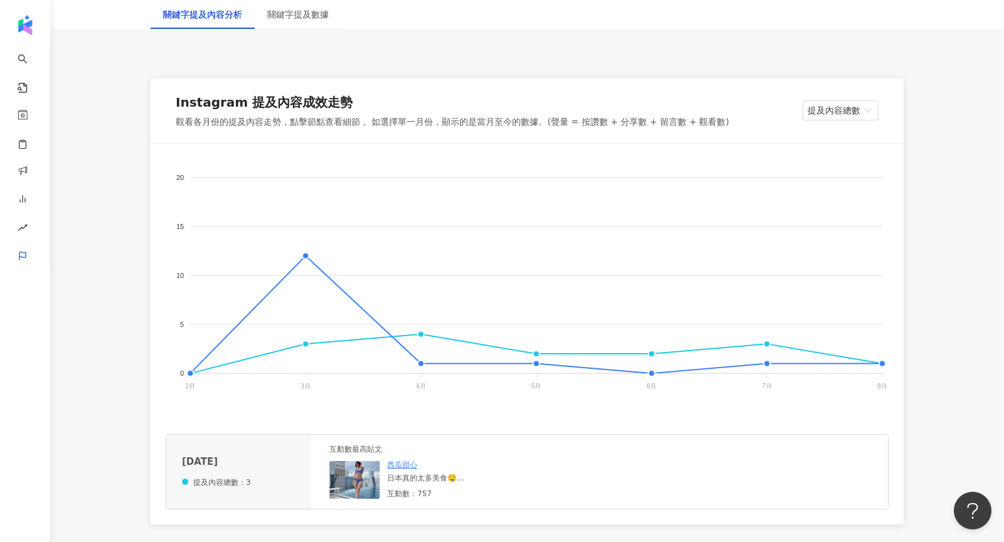
click at [358, 494] on img at bounding box center [355, 480] width 50 height 38
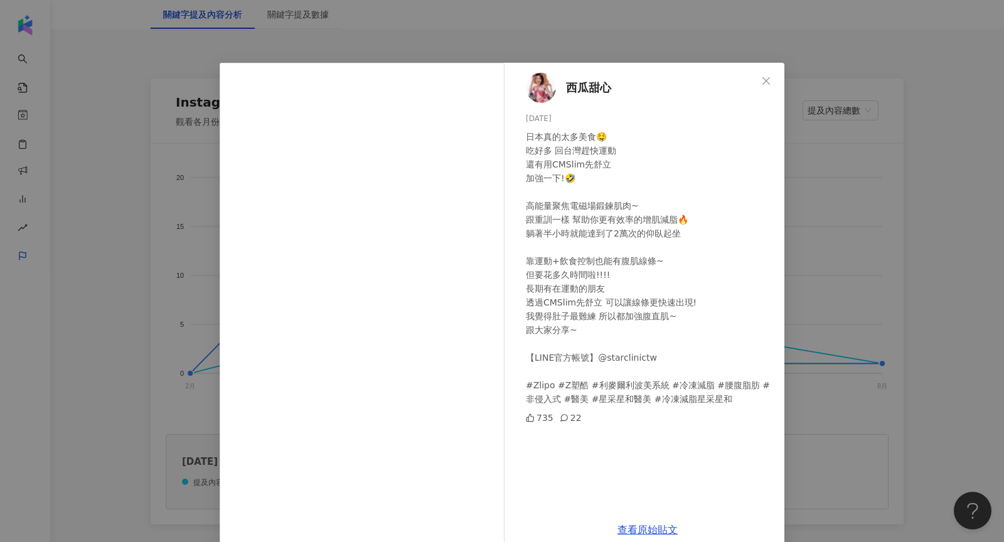
click at [810, 282] on div "西瓜甜心 [DATE] 日本真的太多美食🤤 吃好多 回台灣趕快運動 還有用CMSlim先舒立 加強一下!🤣 高能量聚焦電磁場鍛鍊肌肉~ 跟重訓一樣 幫助你更有…" at bounding box center [502, 271] width 1004 height 542
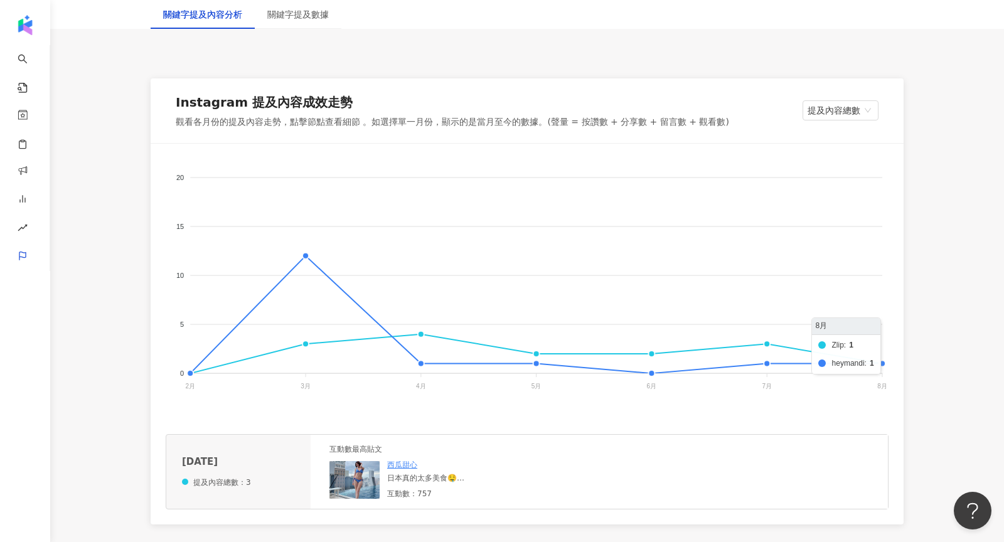
click at [883, 365] on foreignobject "Zlip heymandi" at bounding box center [527, 284] width 723 height 251
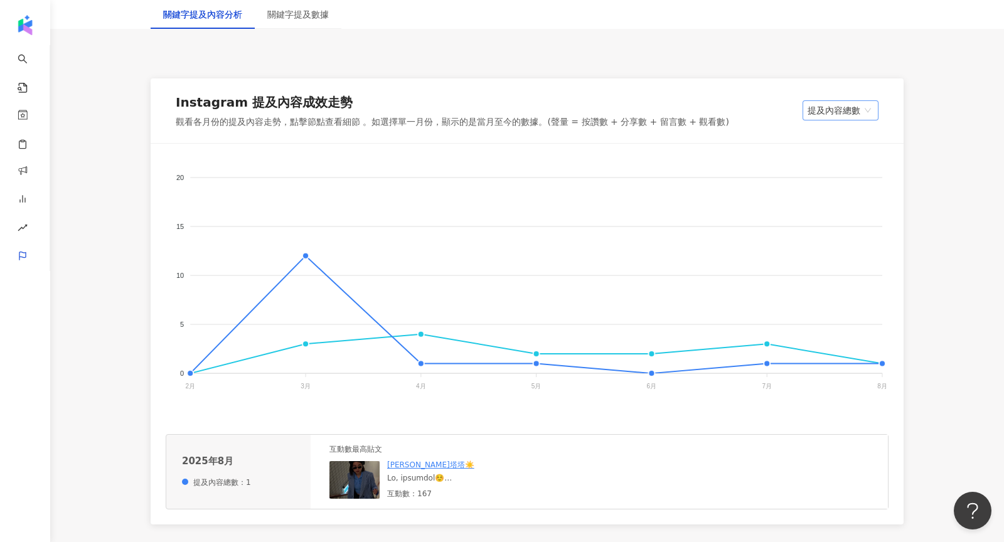
click at [817, 111] on span "提及內容總數" at bounding box center [841, 110] width 66 height 19
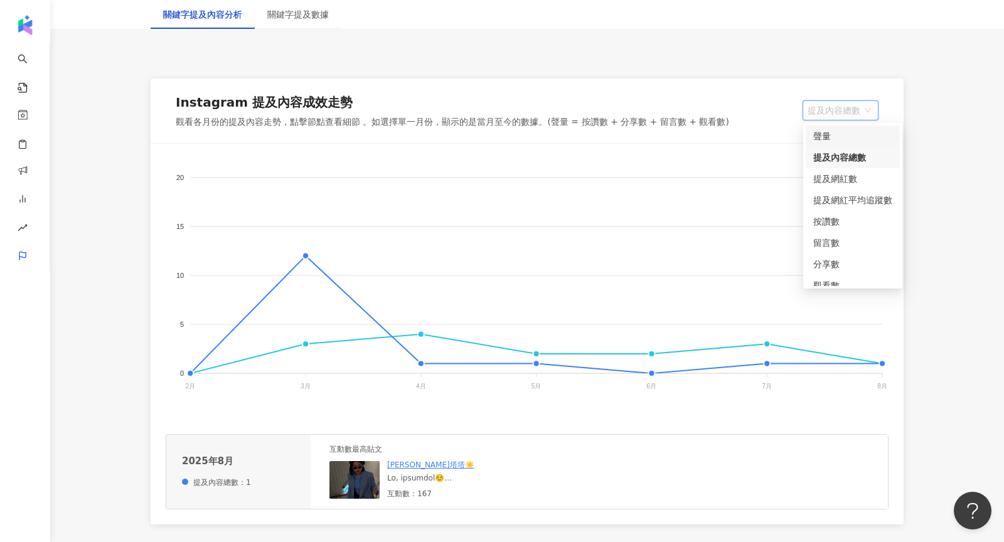
click at [839, 137] on div "聲量" at bounding box center [853, 136] width 79 height 14
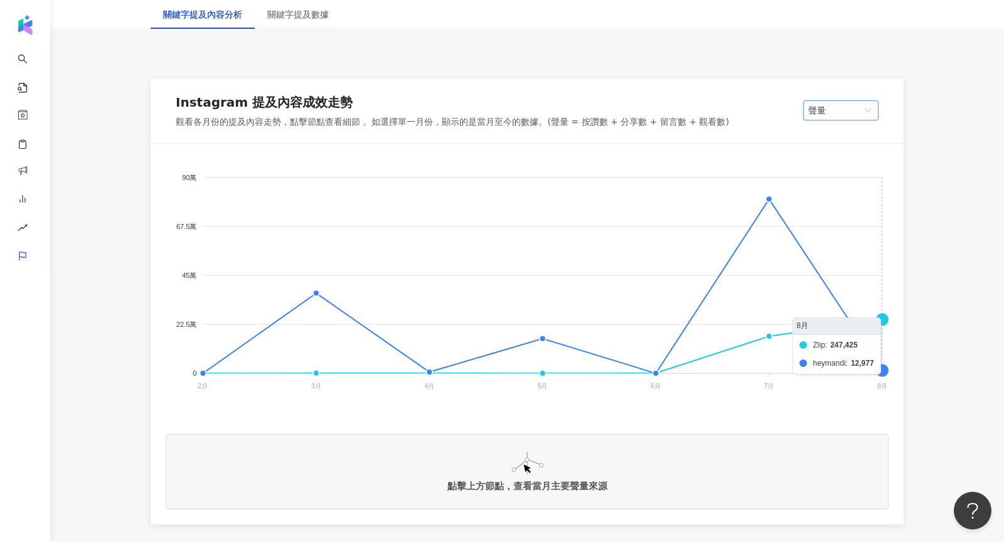
click at [879, 320] on foreignobject "Zlip heymandi" at bounding box center [527, 284] width 723 height 251
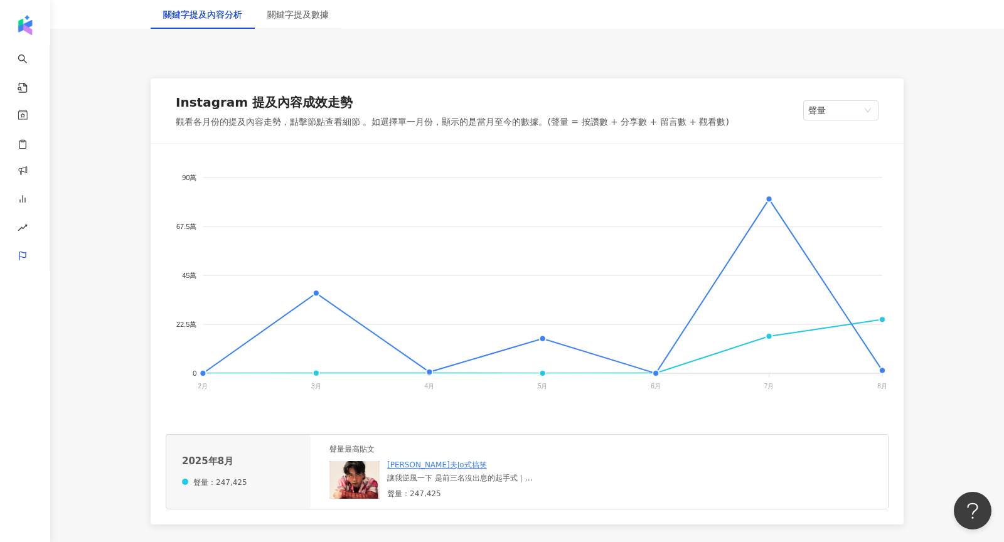
click at [355, 481] on img at bounding box center [355, 480] width 50 height 38
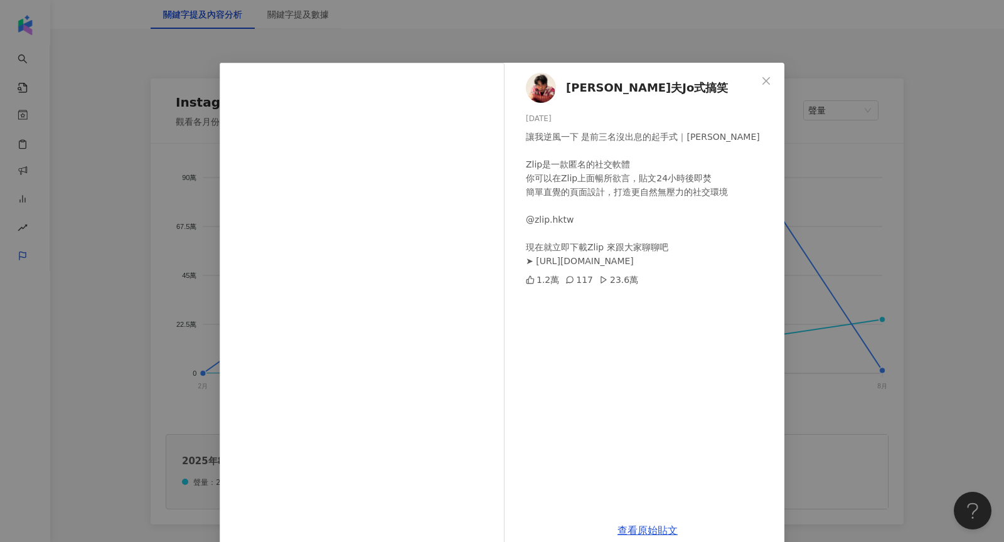
click at [821, 334] on div "[PERSON_NAME]夫Jo式搞笑 [DATE] 讓我逆風一下 是前三名沒出息的起手式｜[PERSON_NAME] Zlip是一款匿名的社交軟體 你可以在…" at bounding box center [502, 271] width 1004 height 542
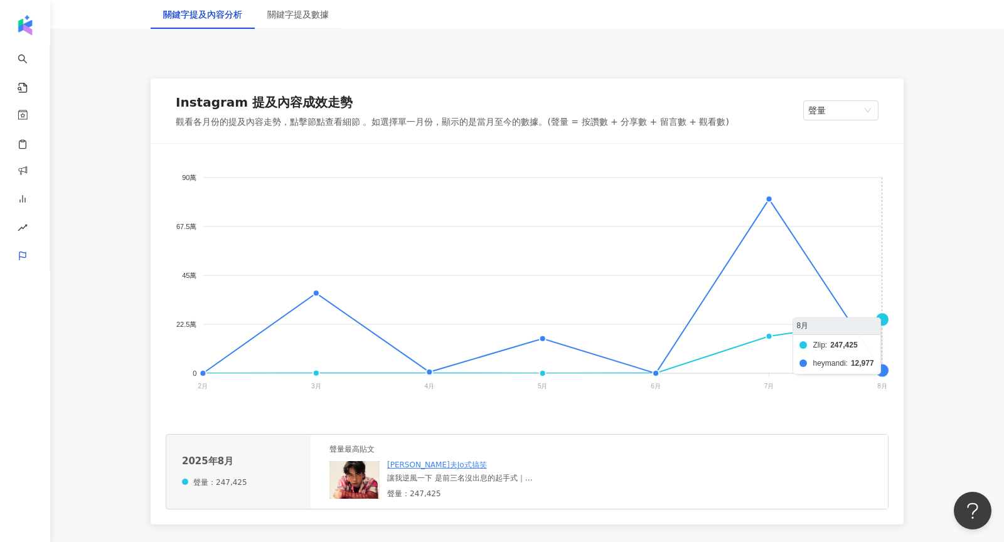
click at [882, 370] on foreignobject "Zlip heymandi" at bounding box center [527, 284] width 723 height 251
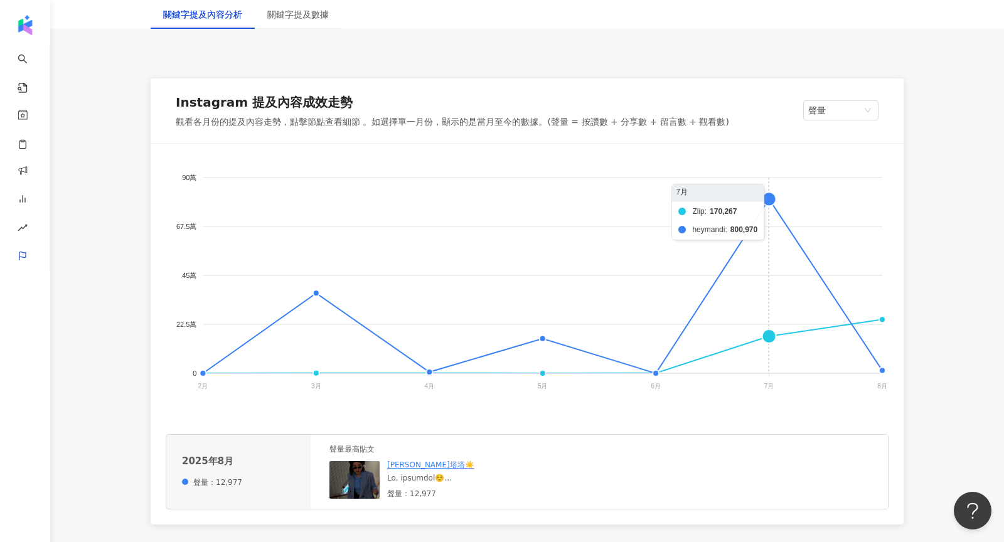
click at [771, 200] on foreignobject "Zlip heymandi" at bounding box center [527, 284] width 723 height 251
click at [765, 338] on foreignobject "Zlip heymandi" at bounding box center [527, 284] width 723 height 251
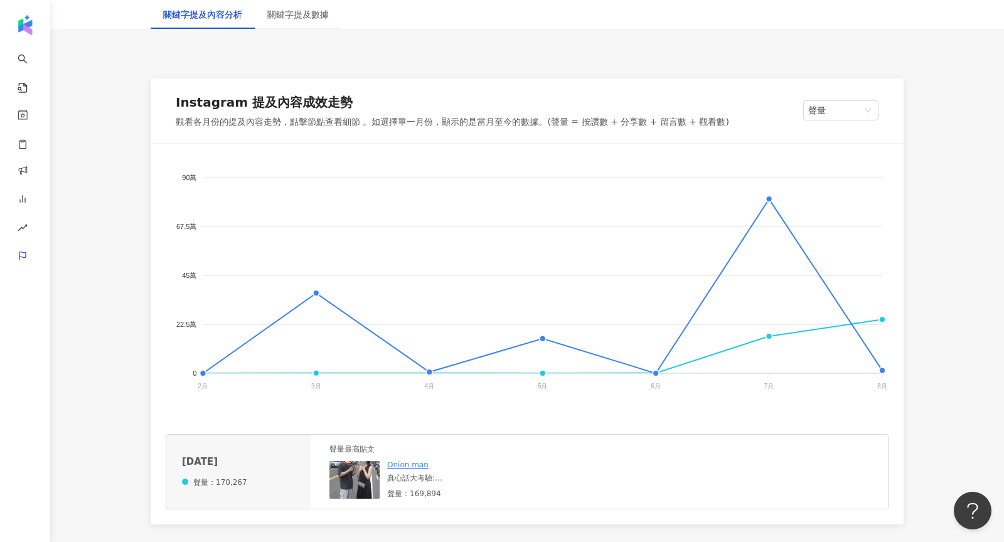
click at [360, 478] on img at bounding box center [355, 480] width 50 height 38
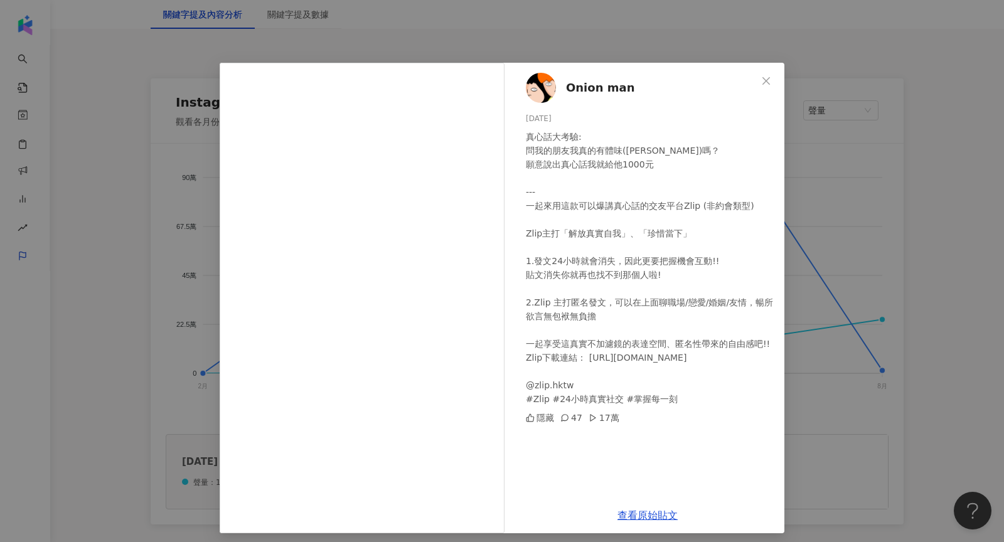
click at [584, 406] on div "真心話大考驗: 問我的朋友我真的有體味([PERSON_NAME])嗎？ 願意說出真心話我就給他1000元 --- 一起來用這款可以爆講真心話的交友平台Zli…" at bounding box center [650, 268] width 249 height 276
click at [829, 346] on div "Onion man [DATE] 真心話大考驗: 問我的朋友我真的有體味([PERSON_NAME])嗎？ 願意說出真心話我就給他1000元 --- 一起來用…" at bounding box center [502, 271] width 1004 height 542
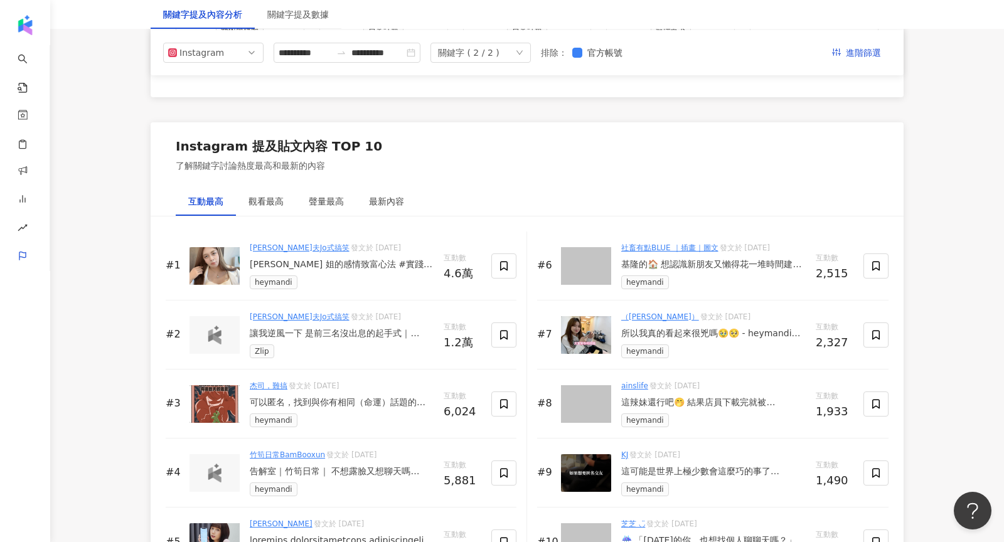
scroll to position [1802, 0]
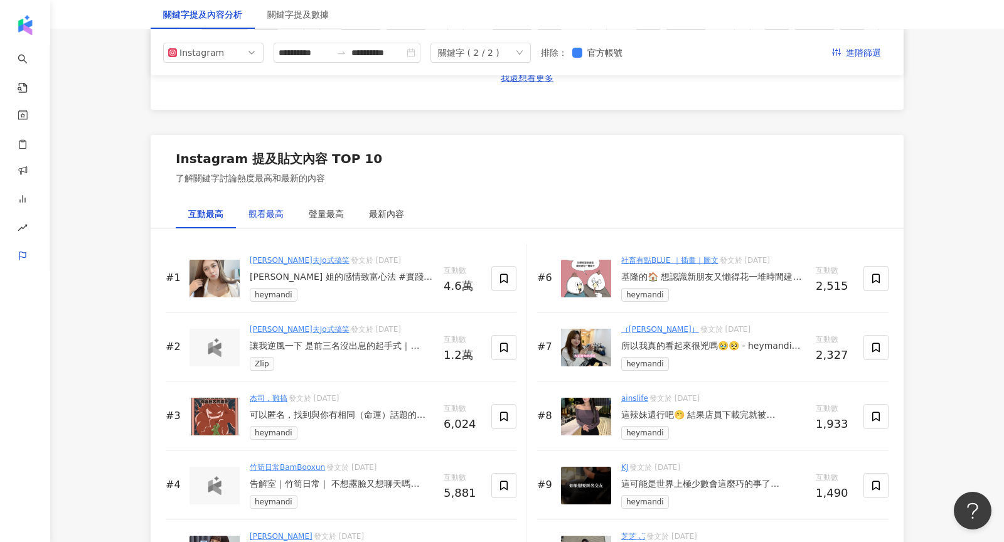
click at [267, 210] on div "觀看最高" at bounding box center [266, 214] width 35 height 14
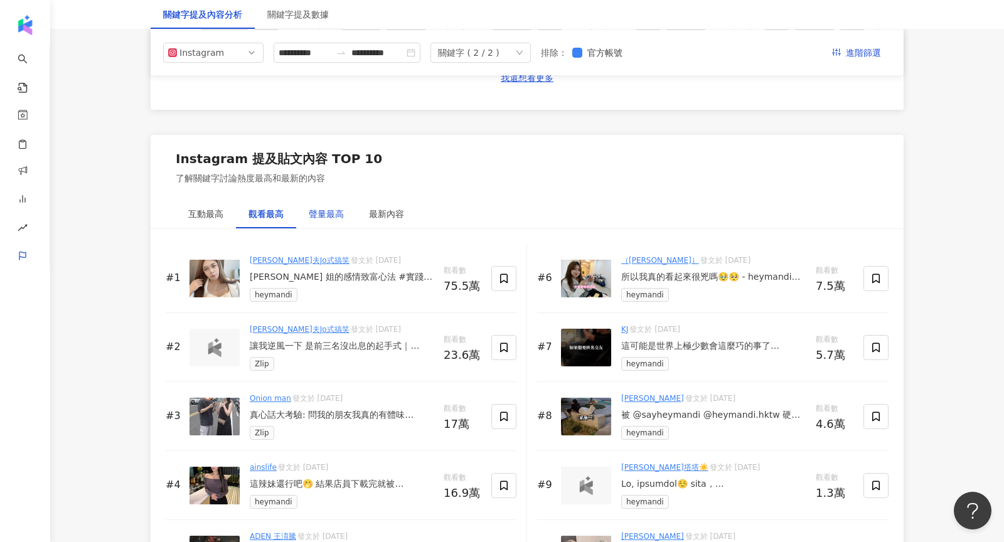
click at [316, 209] on div "聲量最高" at bounding box center [326, 214] width 35 height 14
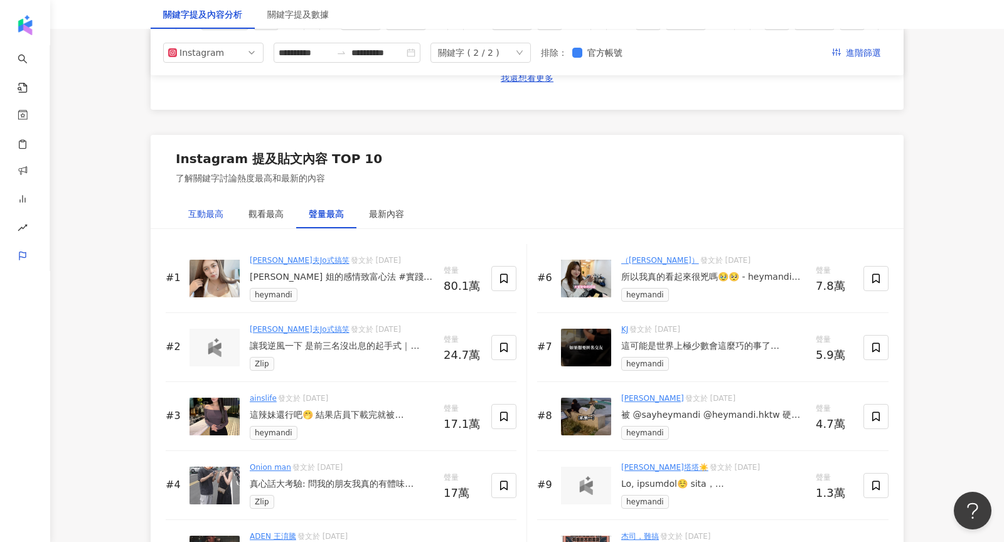
click at [200, 207] on div "互動最高" at bounding box center [205, 214] width 35 height 14
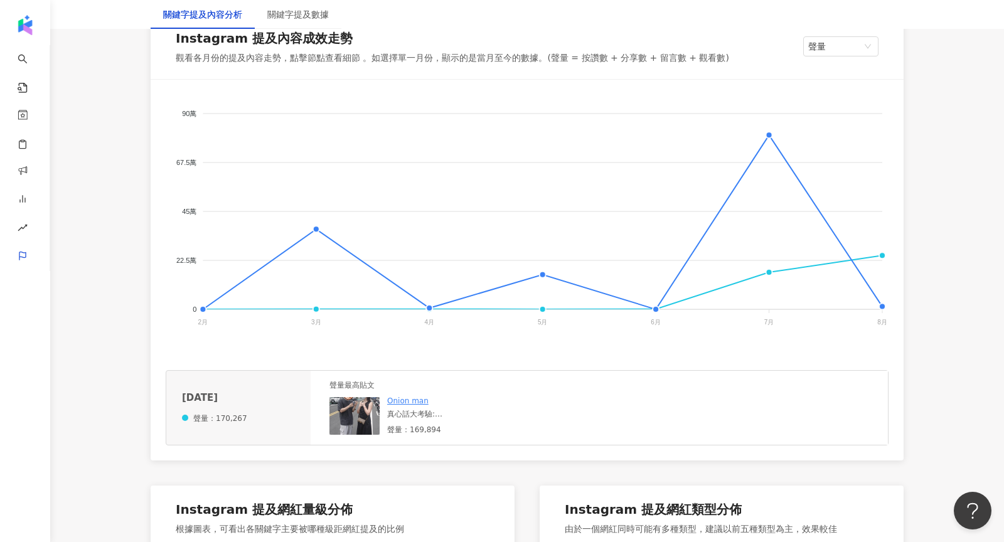
scroll to position [229, 0]
